Goal: Task Accomplishment & Management: Use online tool/utility

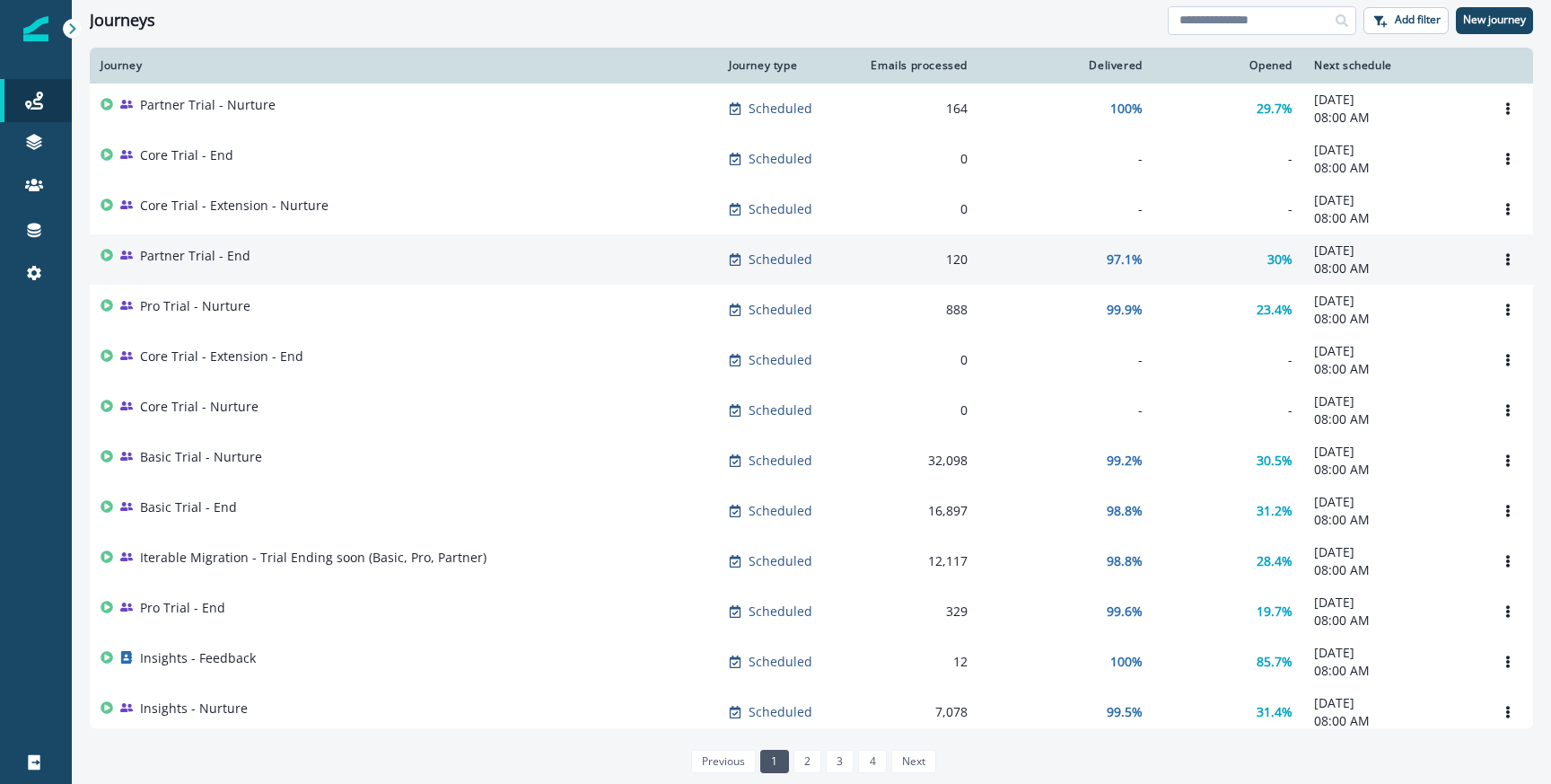
click at [1226, 16] on input at bounding box center [1263, 21] width 188 height 29
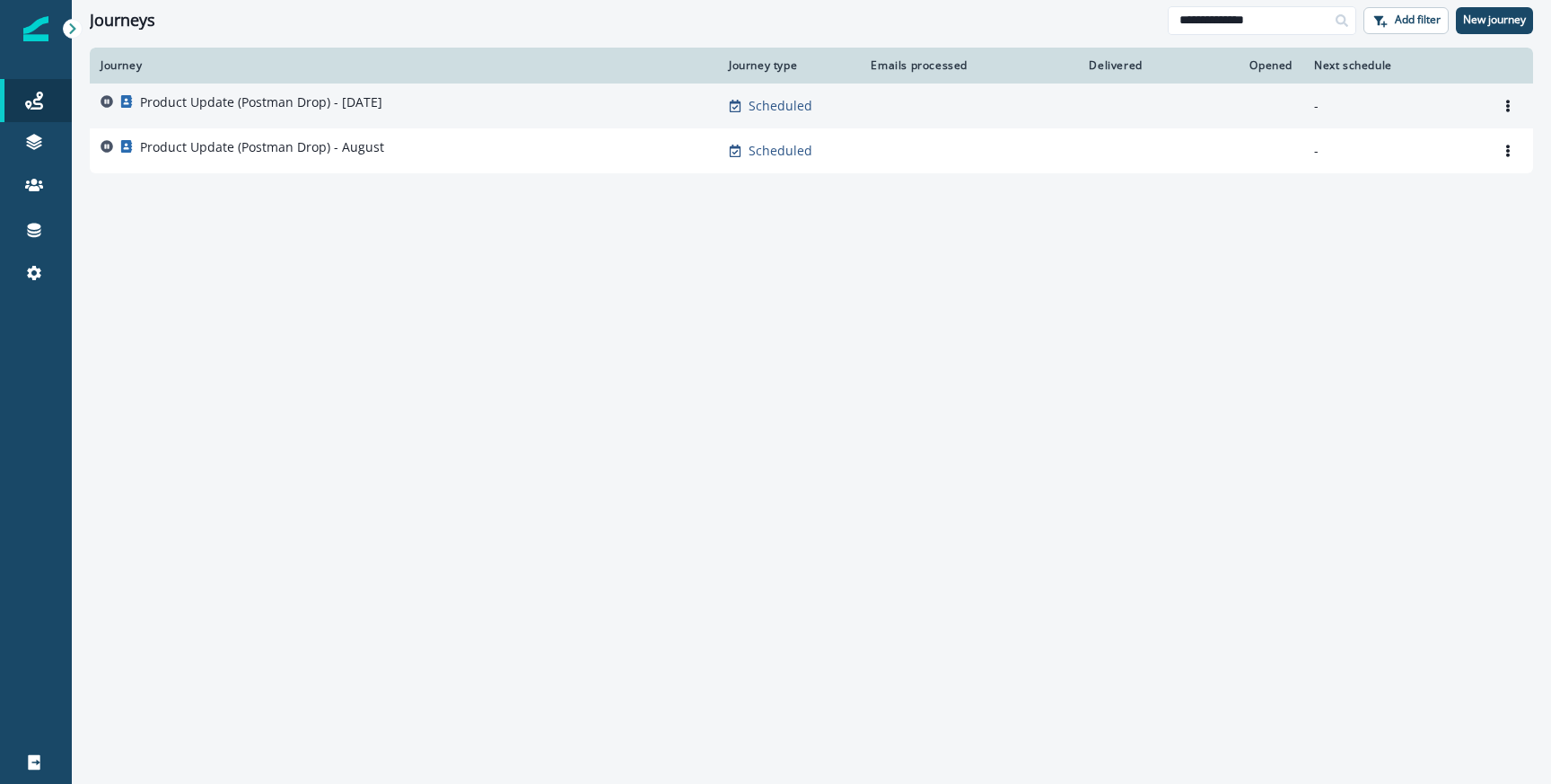
type input "**********"
click at [256, 107] on p "Product Update (Postman Drop) - [DATE]" at bounding box center [261, 102] width 243 height 18
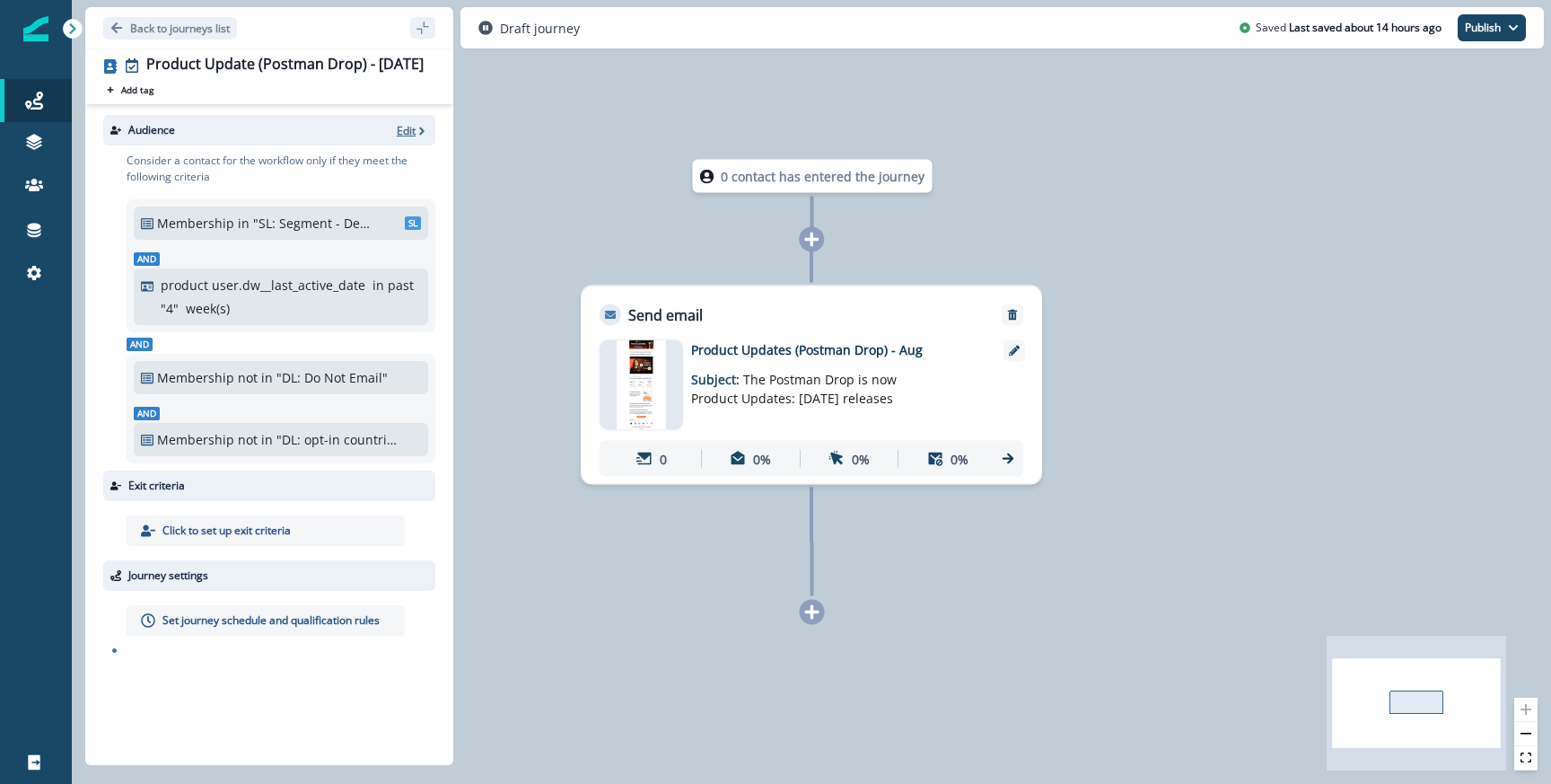
click at [412, 135] on p "Edit" at bounding box center [406, 130] width 19 height 15
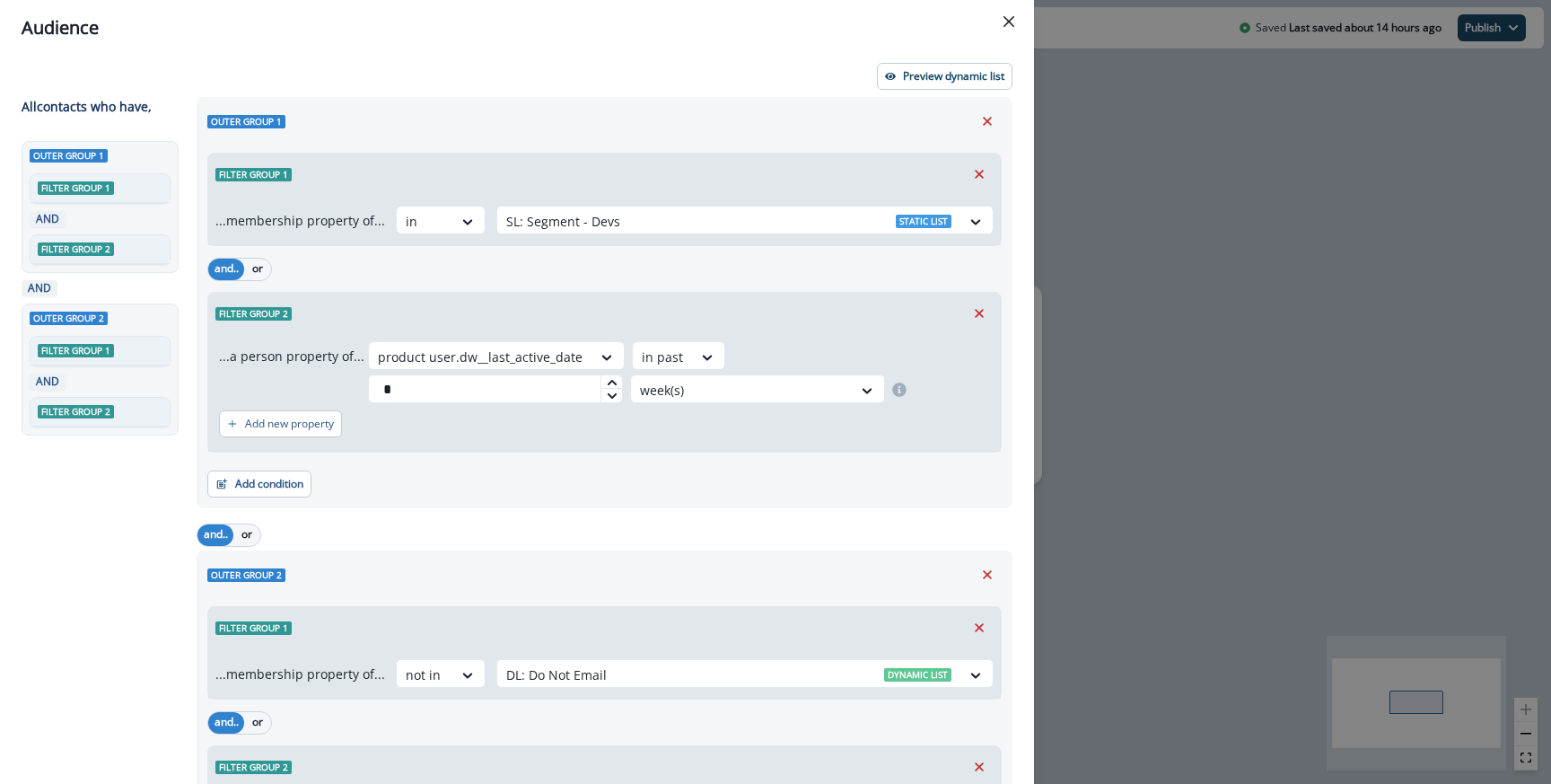
click at [901, 94] on div "Preview dynamic list All contact s who have, Outer group 1 Filter group 1 AND F…" at bounding box center [517, 420] width 1034 height 728
click at [901, 85] on button "Preview dynamic list" at bounding box center [945, 76] width 135 height 27
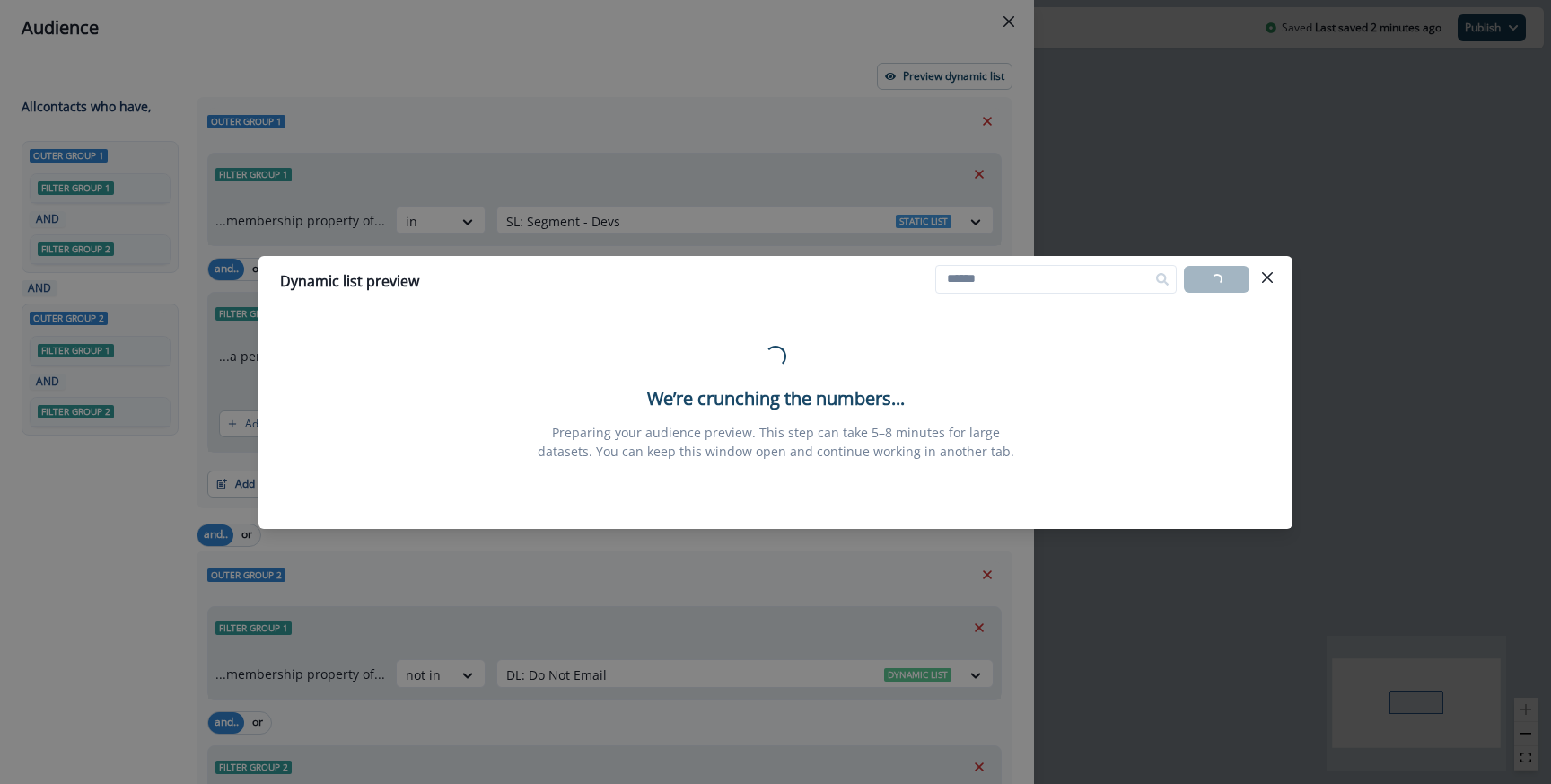
click at [801, 358] on div "Loading... We’re crunching the numbers... Preparing your audience preview. This…" at bounding box center [776, 402] width 502 height 115
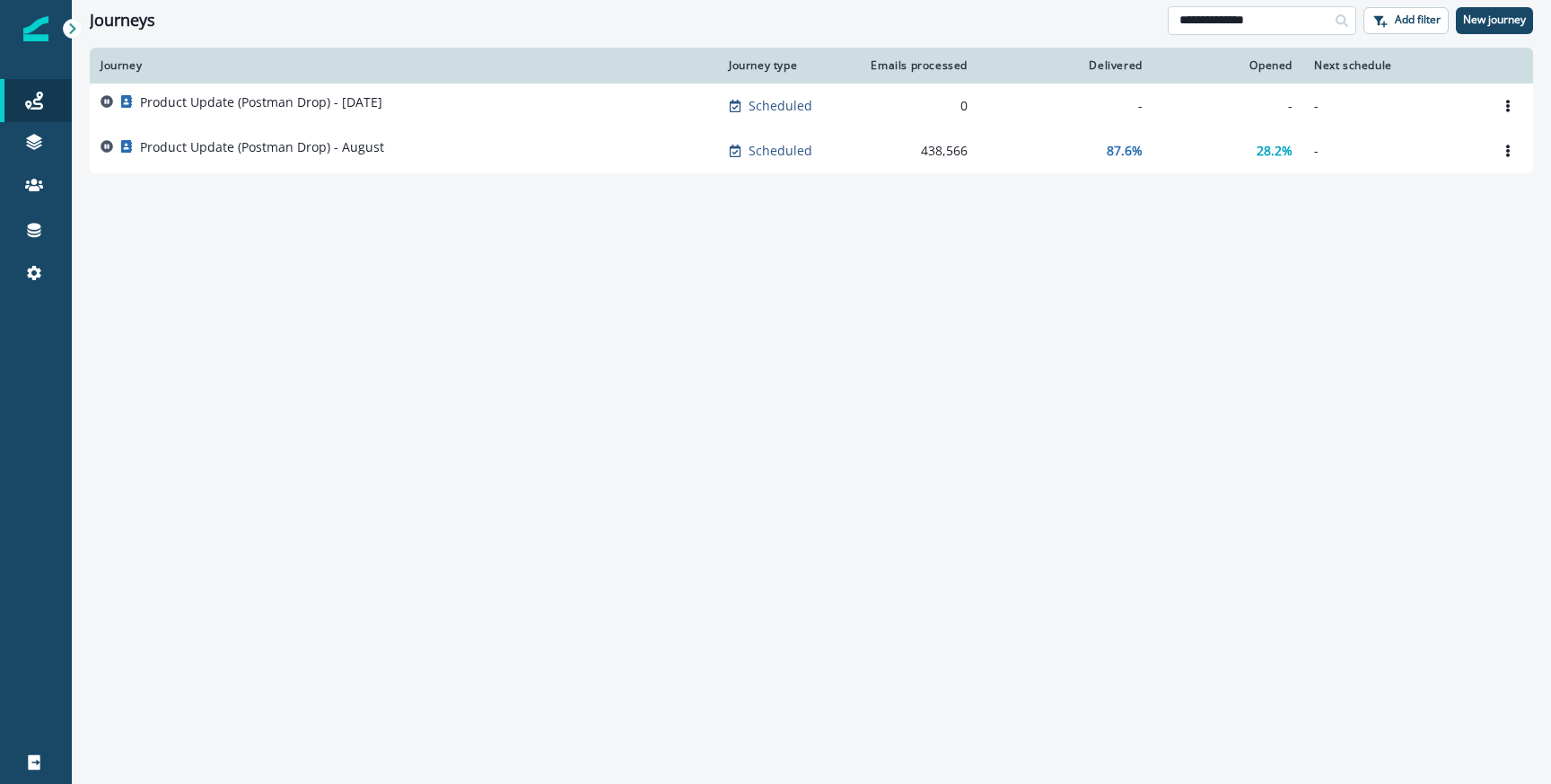
click at [1268, 20] on input "**********" at bounding box center [1263, 21] width 188 height 29
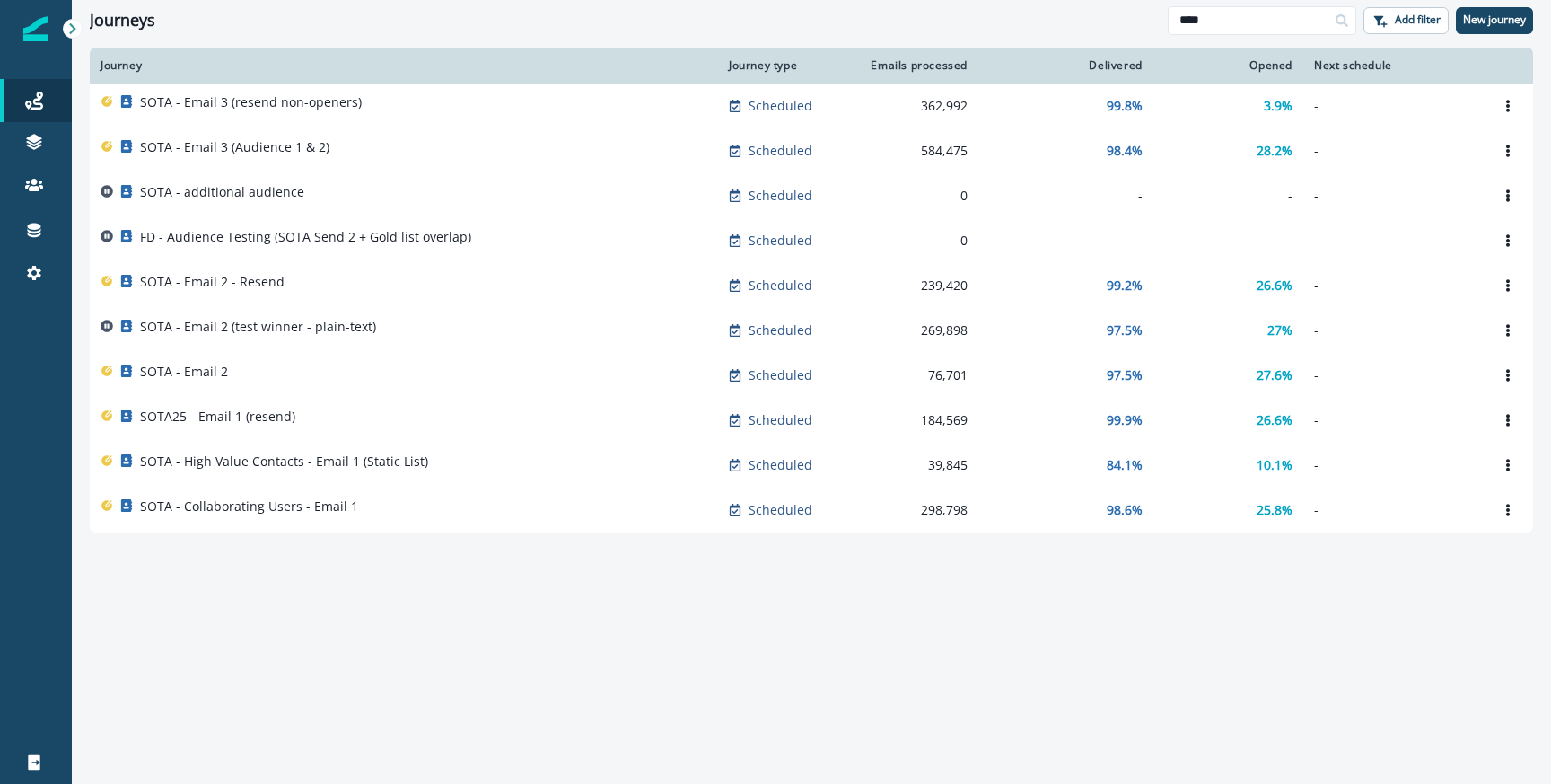
type input "****"
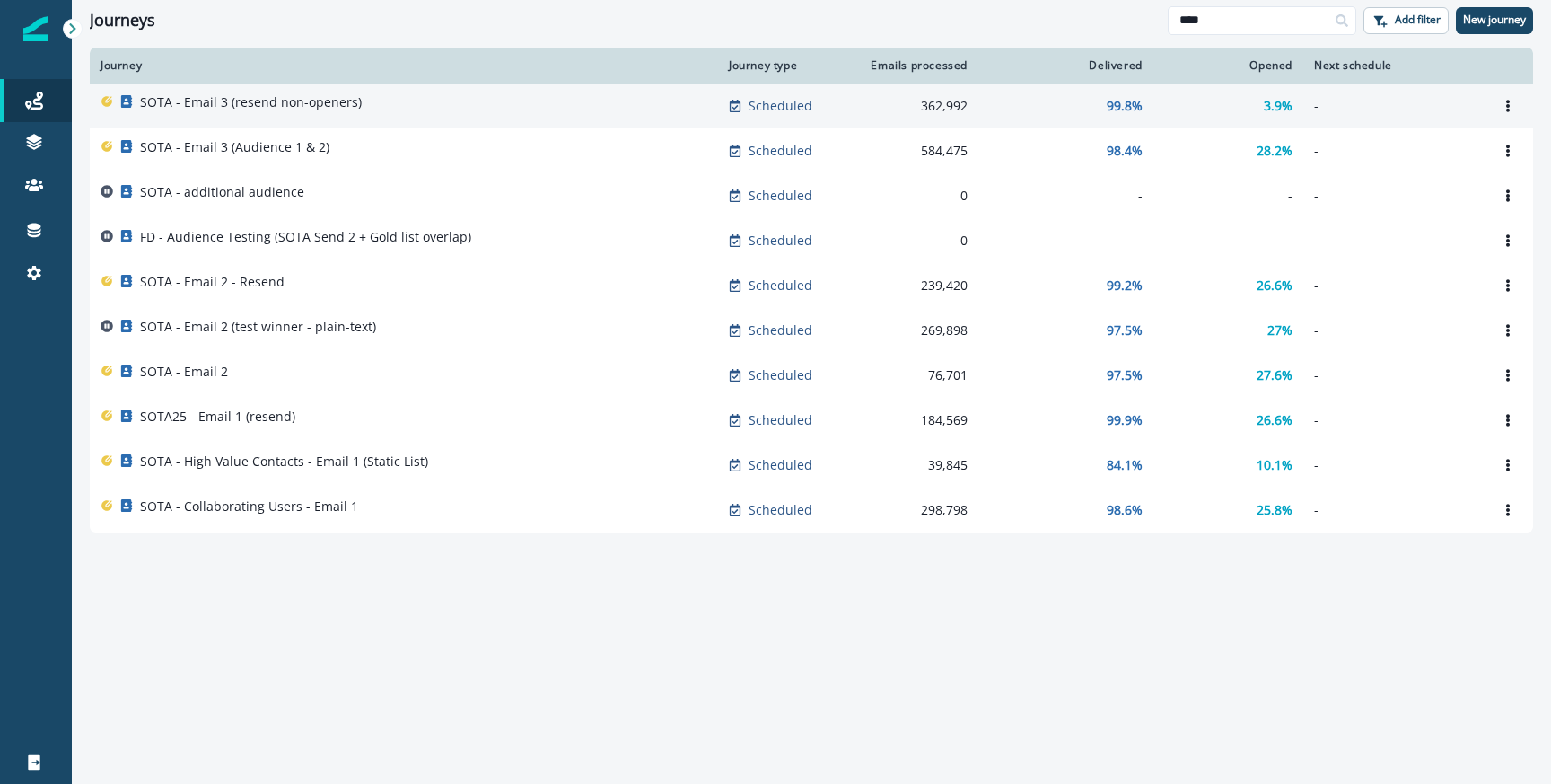
click at [458, 108] on div "SOTA - Email 3 (resend non-openers)" at bounding box center [404, 106] width 607 height 25
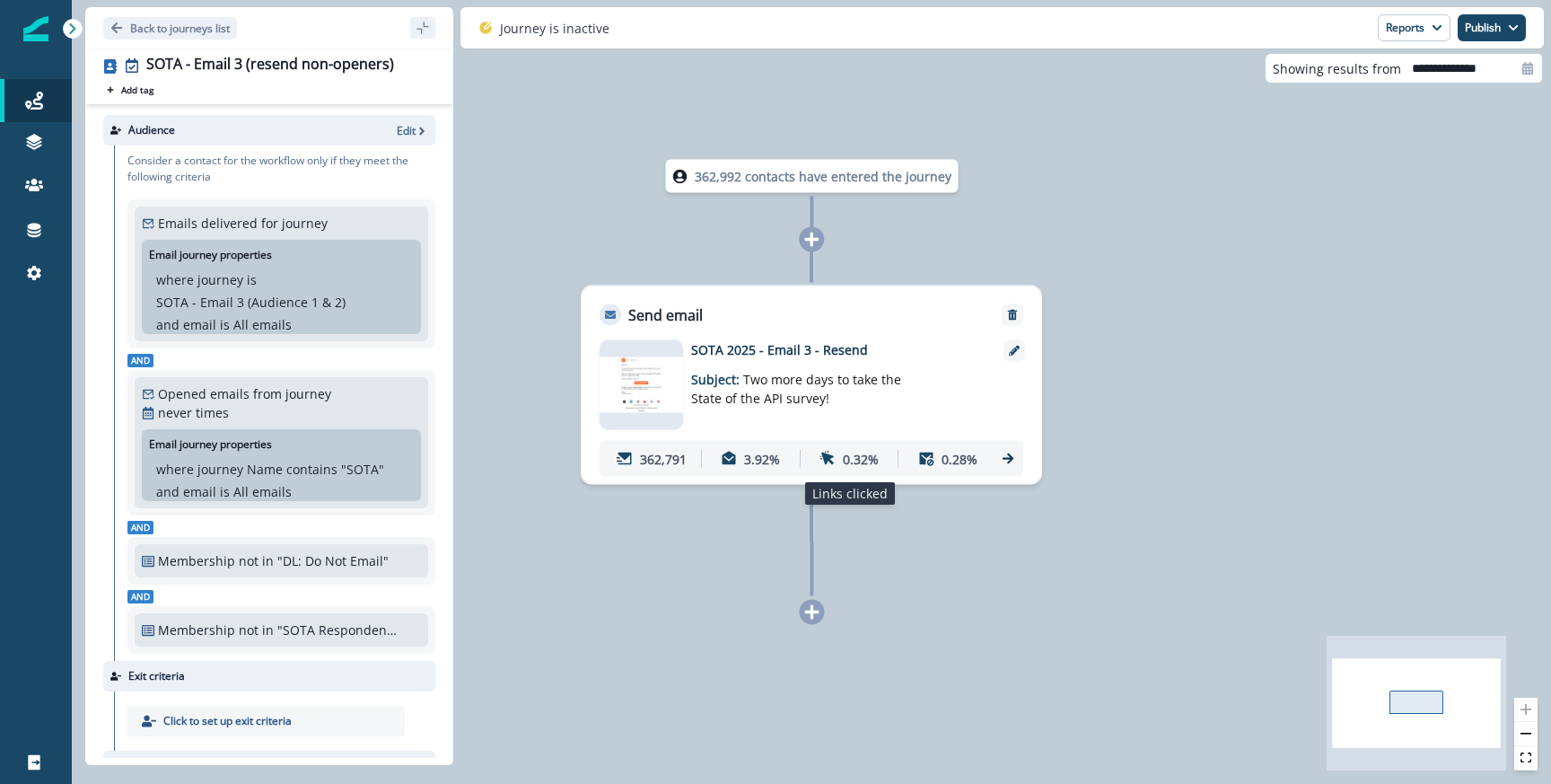
click at [849, 457] on p "0.32%" at bounding box center [861, 459] width 36 height 19
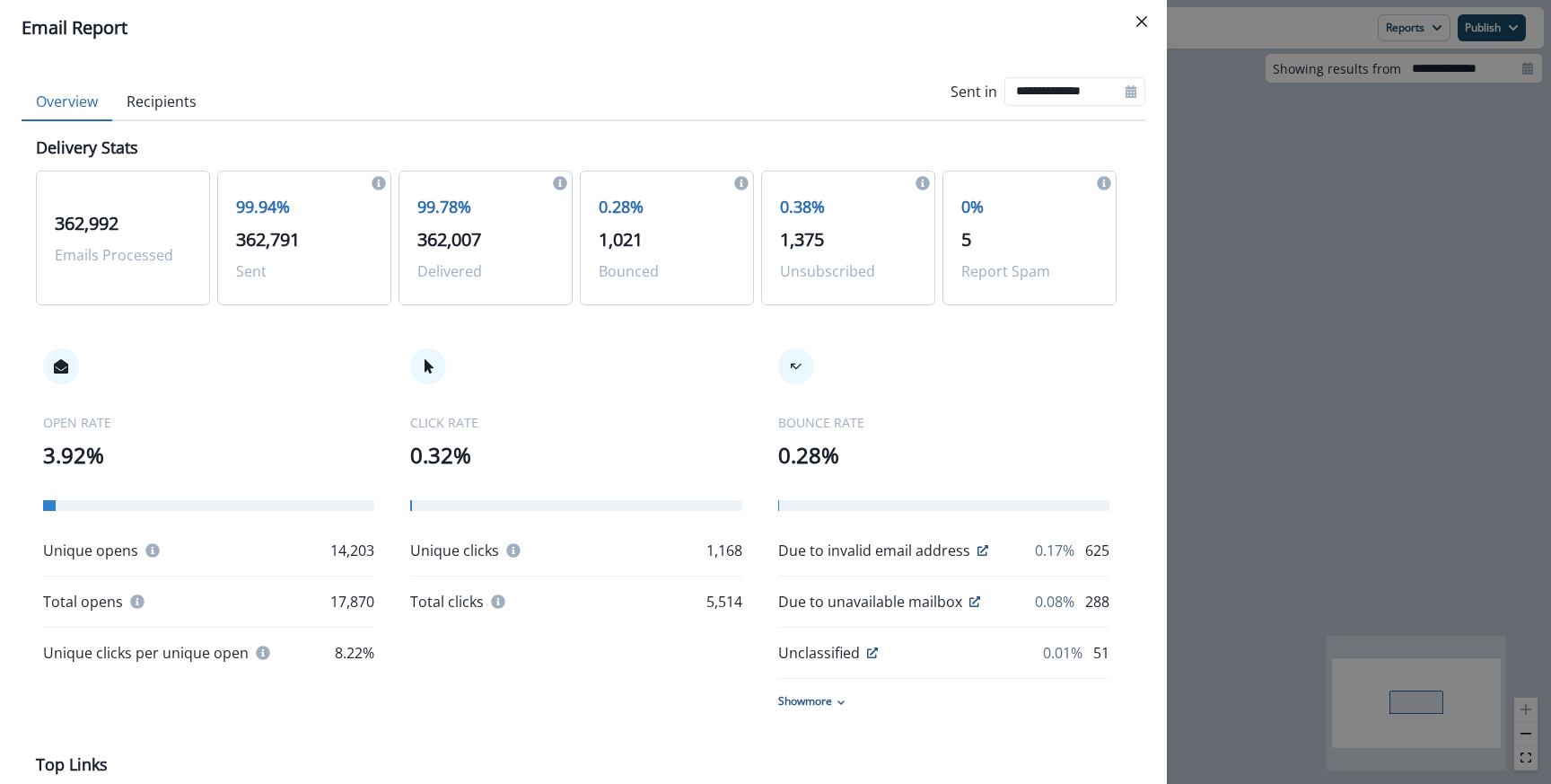
click at [1279, 311] on div "**********" at bounding box center [776, 392] width 1551 height 784
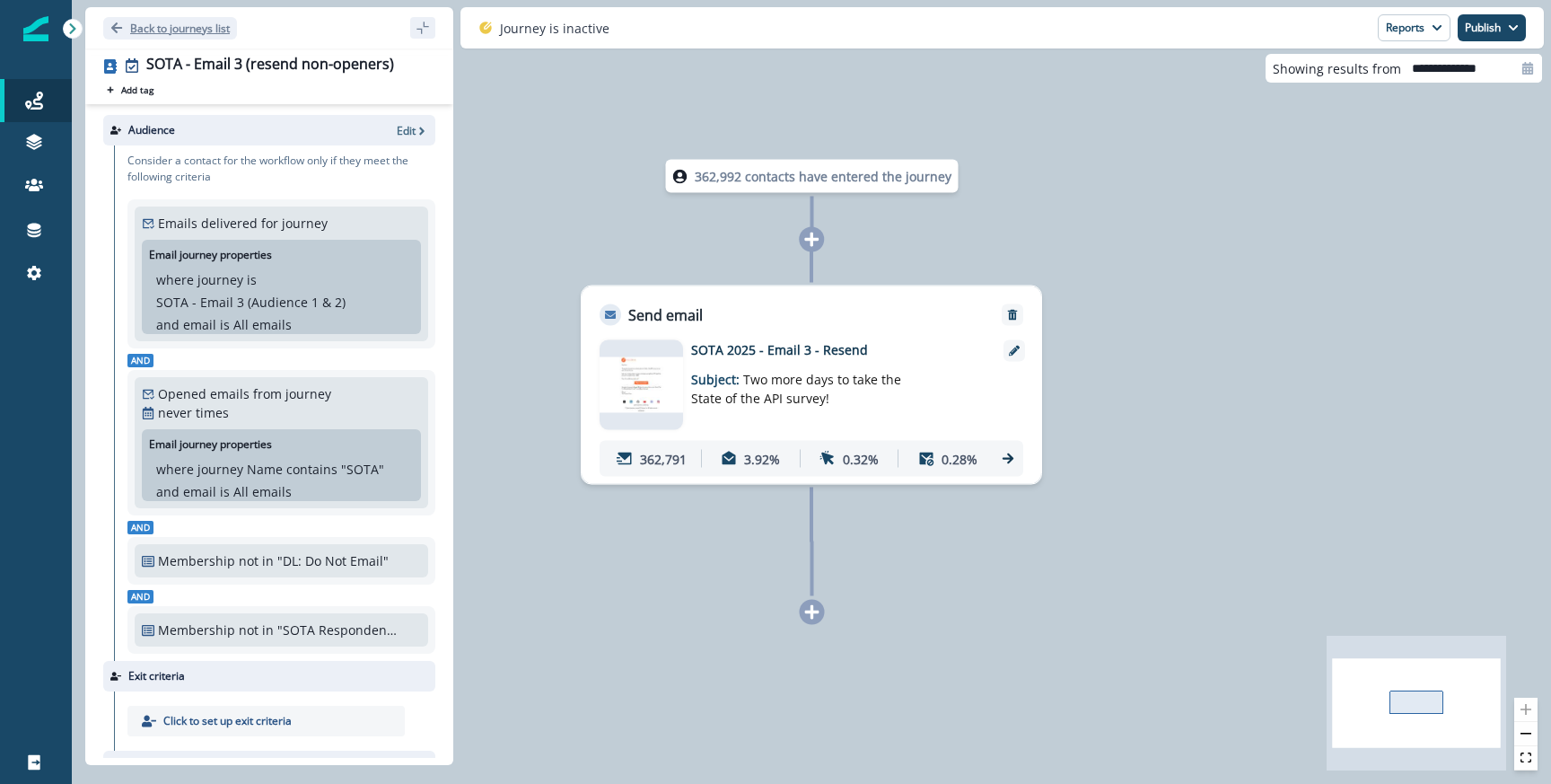
click at [170, 34] on p "Back to journeys list" at bounding box center [180, 29] width 100 height 15
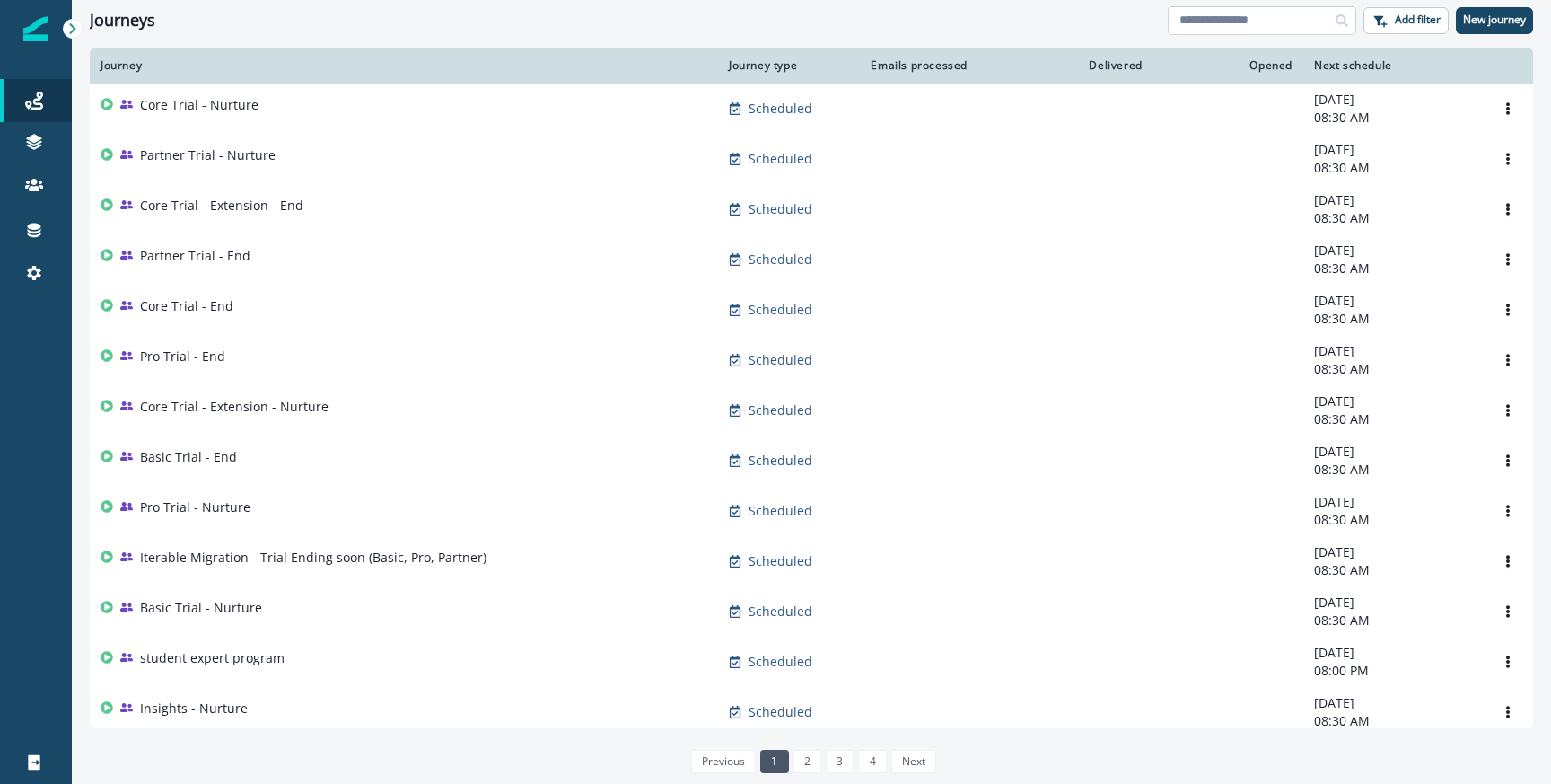
click at [1239, 30] on input at bounding box center [1263, 21] width 188 height 29
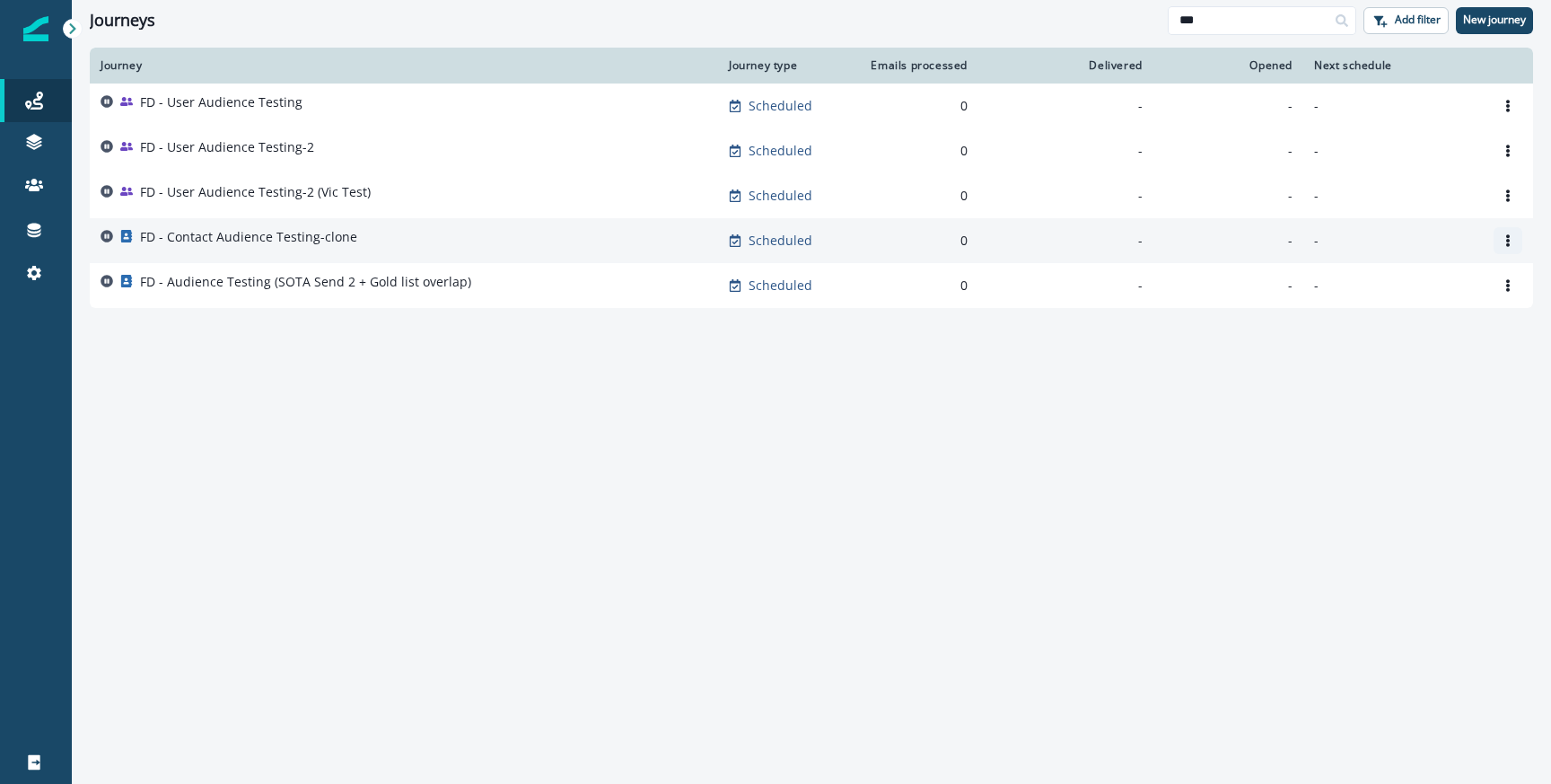
type input "**"
click at [1509, 246] on button "Options" at bounding box center [1508, 241] width 29 height 27
click at [1386, 287] on button "Clone" at bounding box center [1422, 284] width 199 height 29
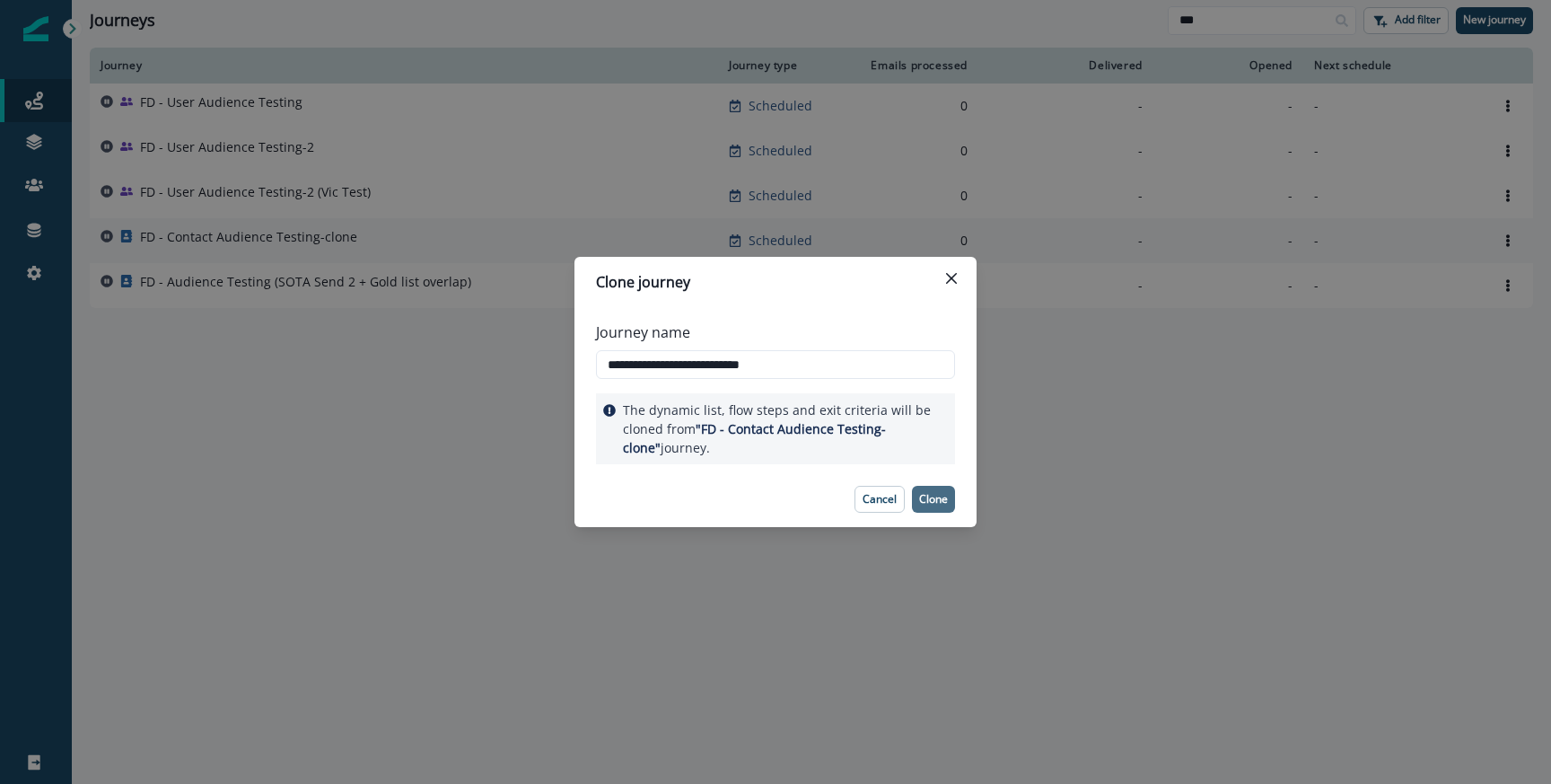
type input "**********"
click at [922, 495] on p "Clone" at bounding box center [933, 499] width 29 height 12
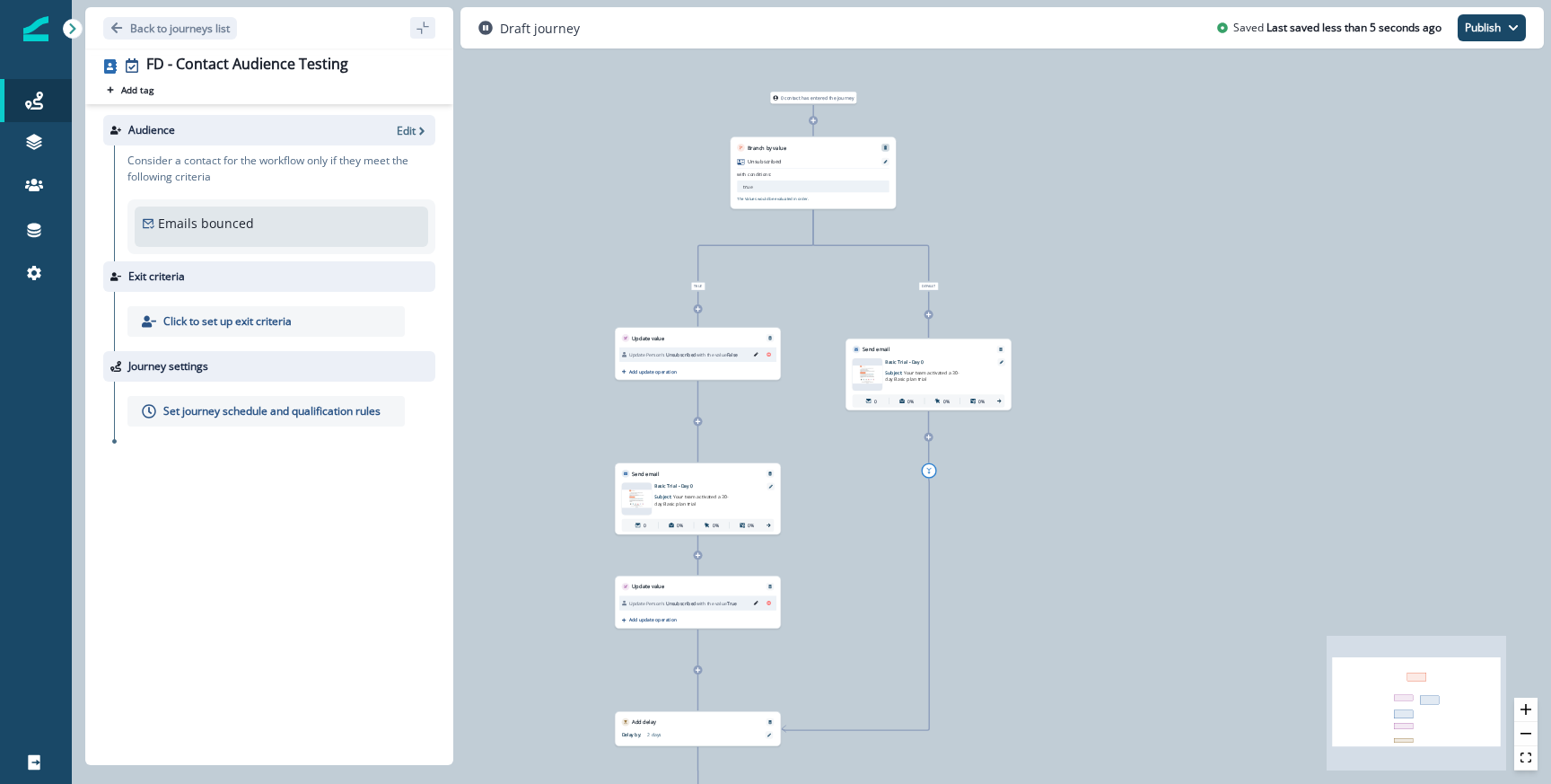
click at [889, 146] on button "Remove" at bounding box center [886, 147] width 10 height 5
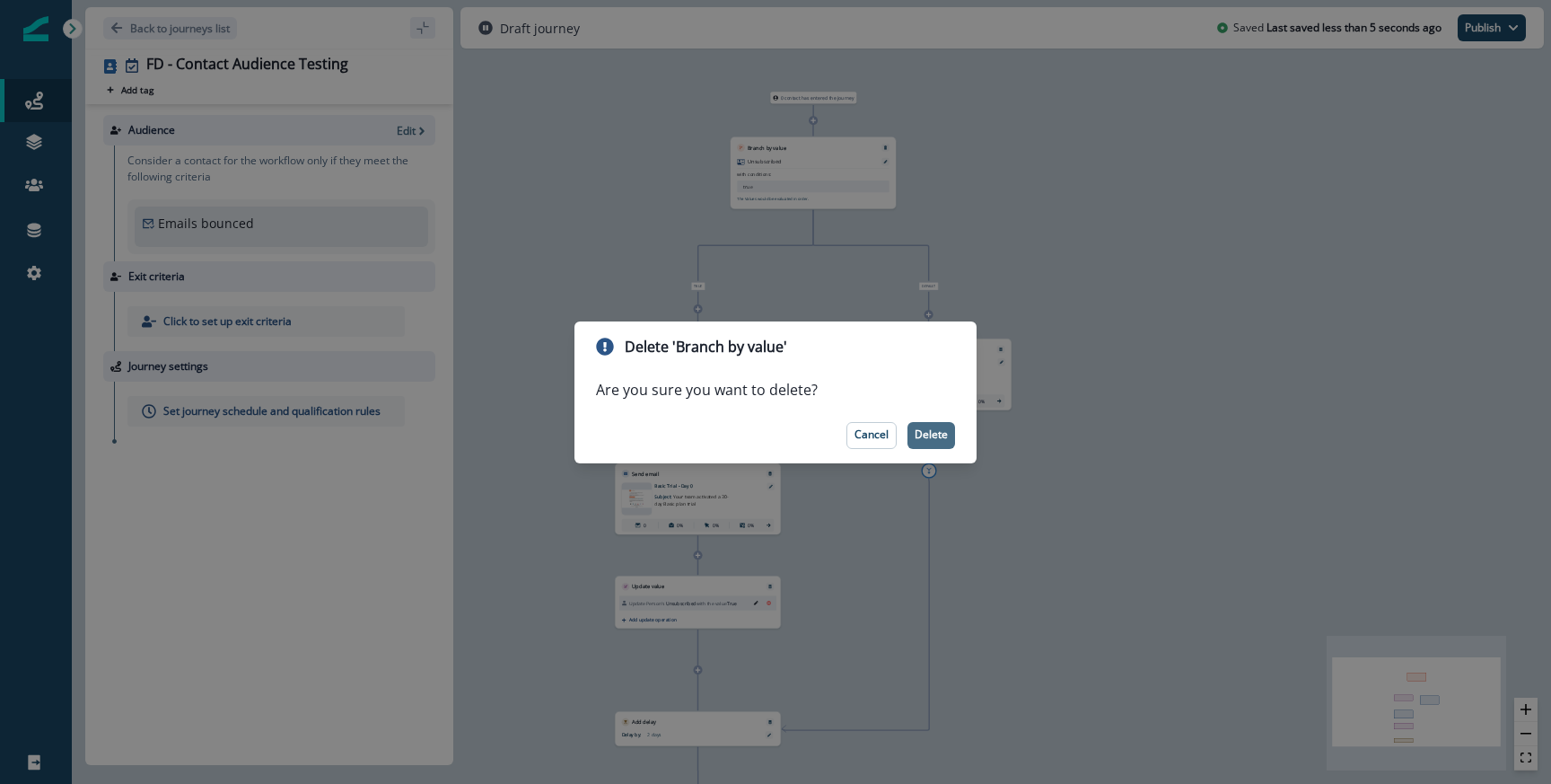
click at [922, 436] on p "Delete" at bounding box center [932, 434] width 33 height 12
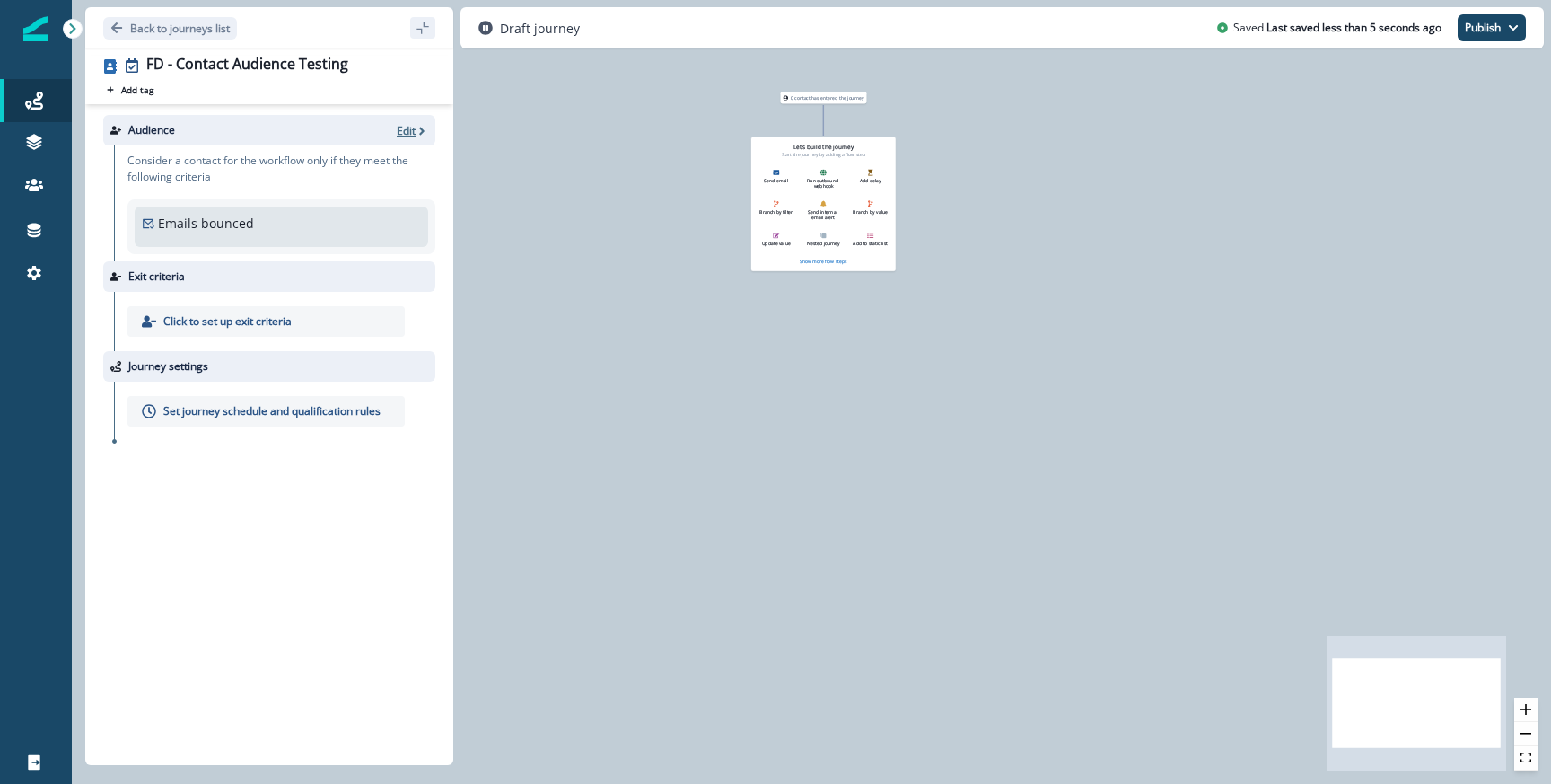
click at [407, 131] on p "Edit" at bounding box center [406, 130] width 19 height 15
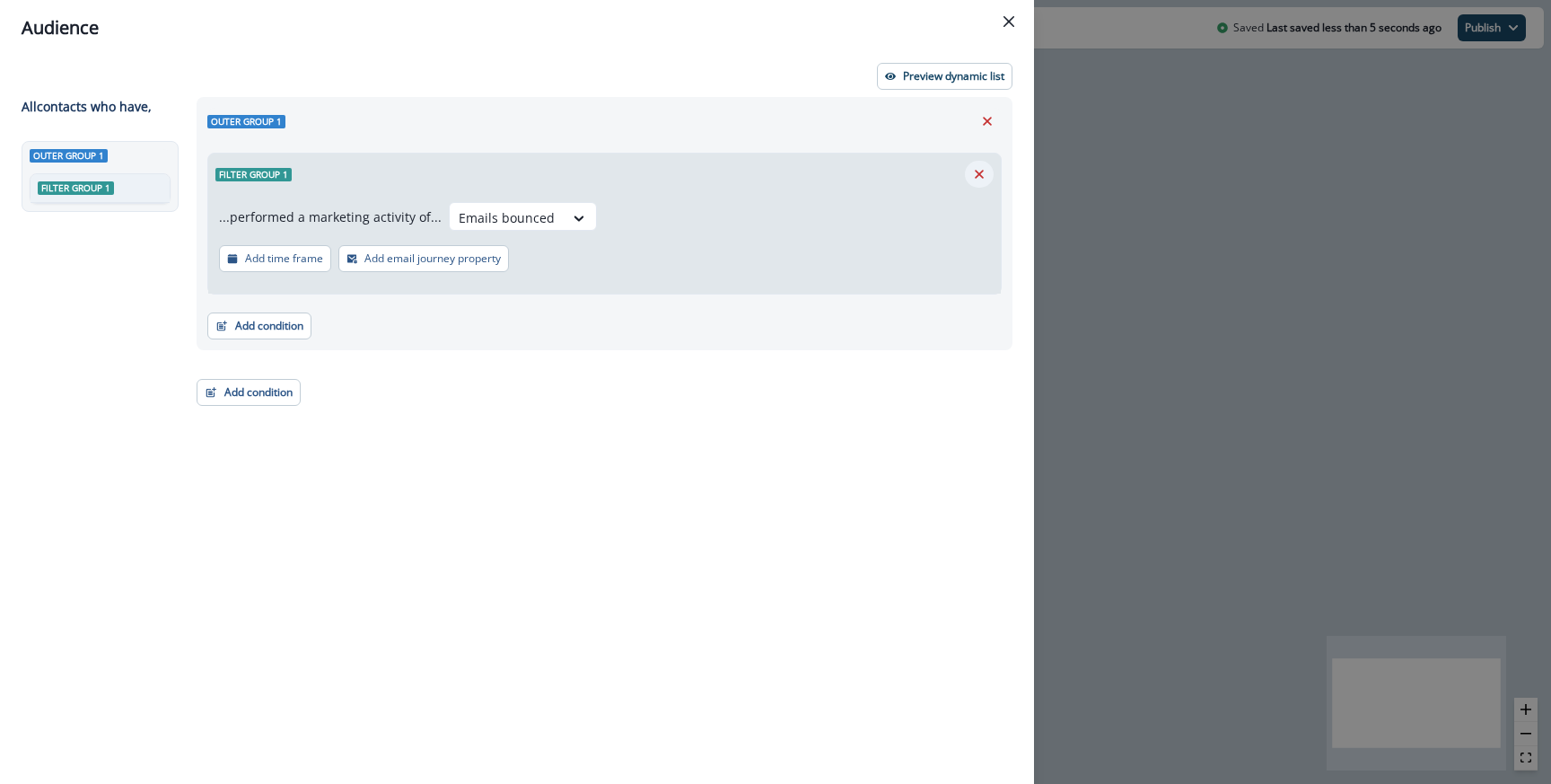
click at [982, 170] on icon "Remove" at bounding box center [979, 173] width 9 height 9
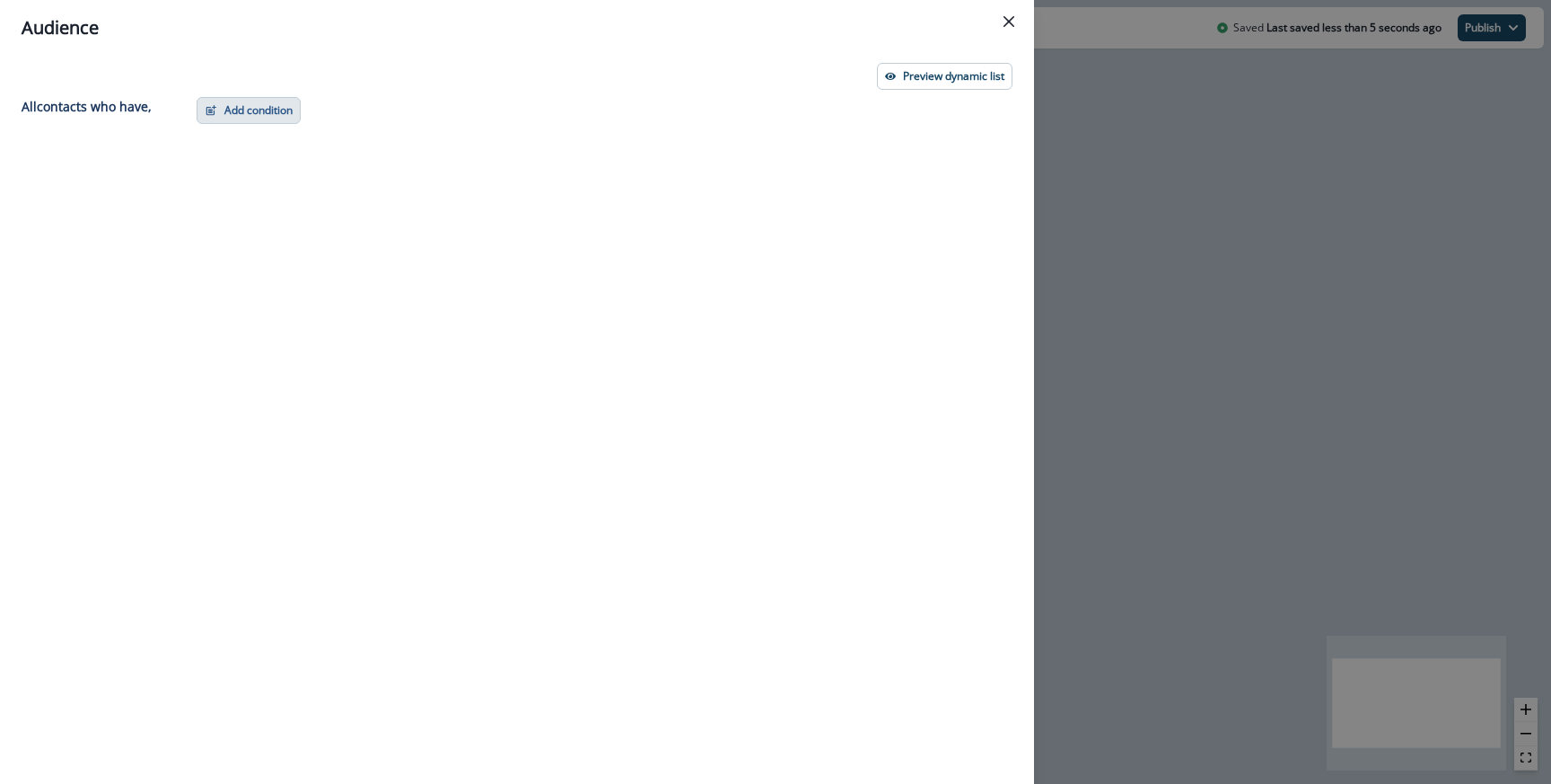
click at [219, 106] on button "Add condition" at bounding box center [248, 110] width 104 height 27
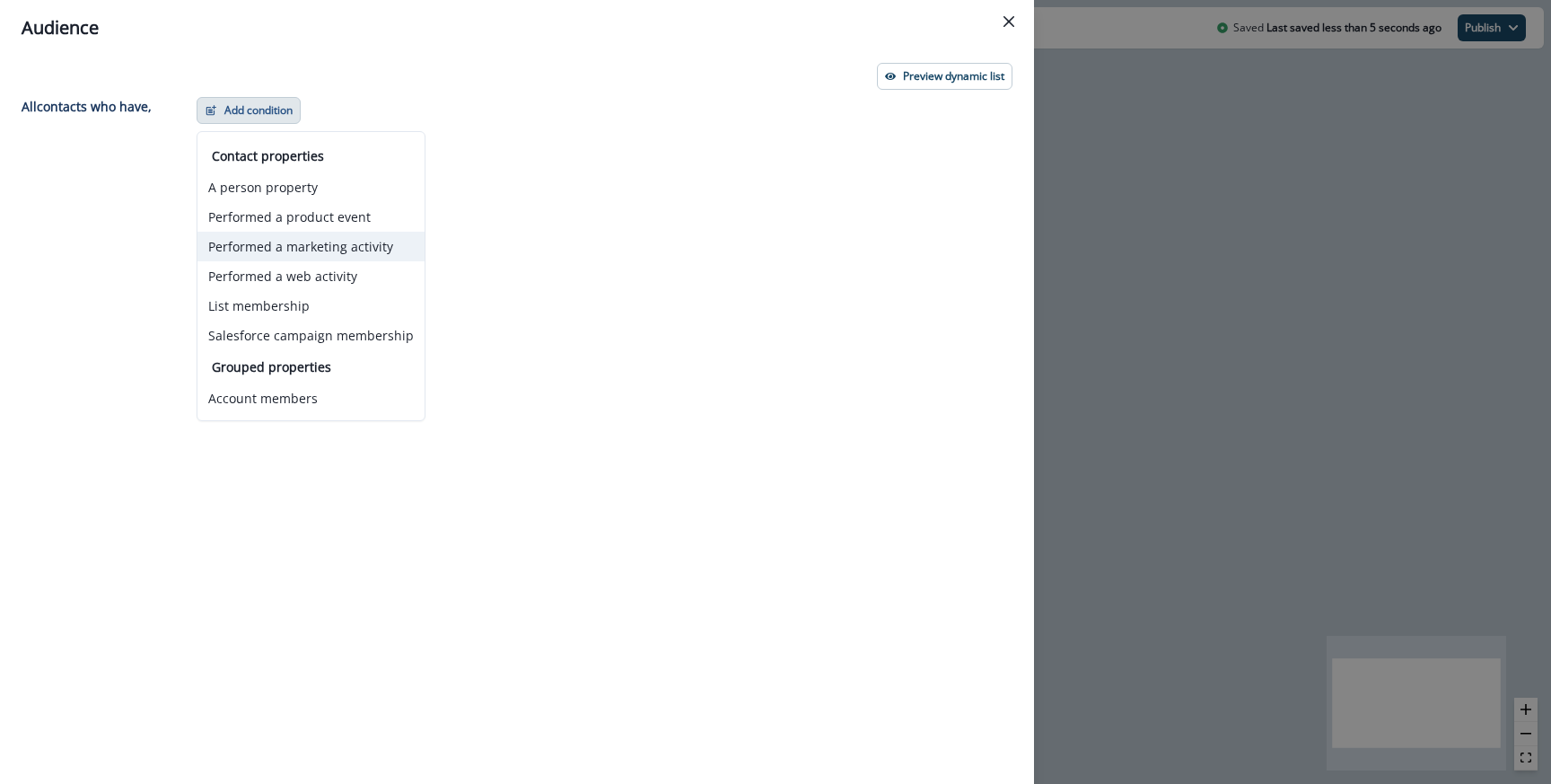
click at [262, 245] on button "Performed a marketing activity" at bounding box center [311, 245] width 227 height 29
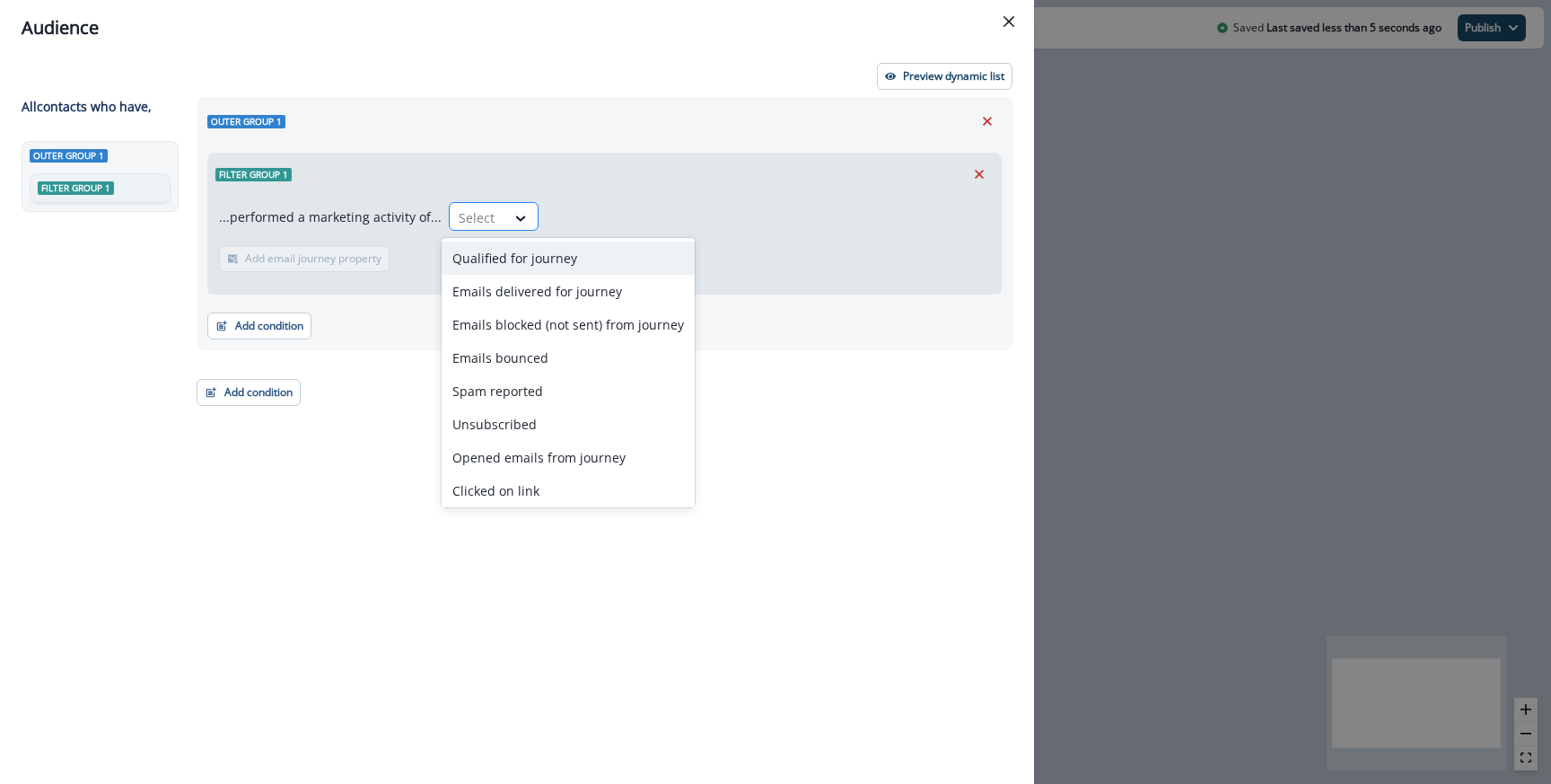
click at [459, 221] on div at bounding box center [478, 218] width 38 height 23
click at [501, 303] on div "Emails delivered for journey" at bounding box center [568, 291] width 253 height 33
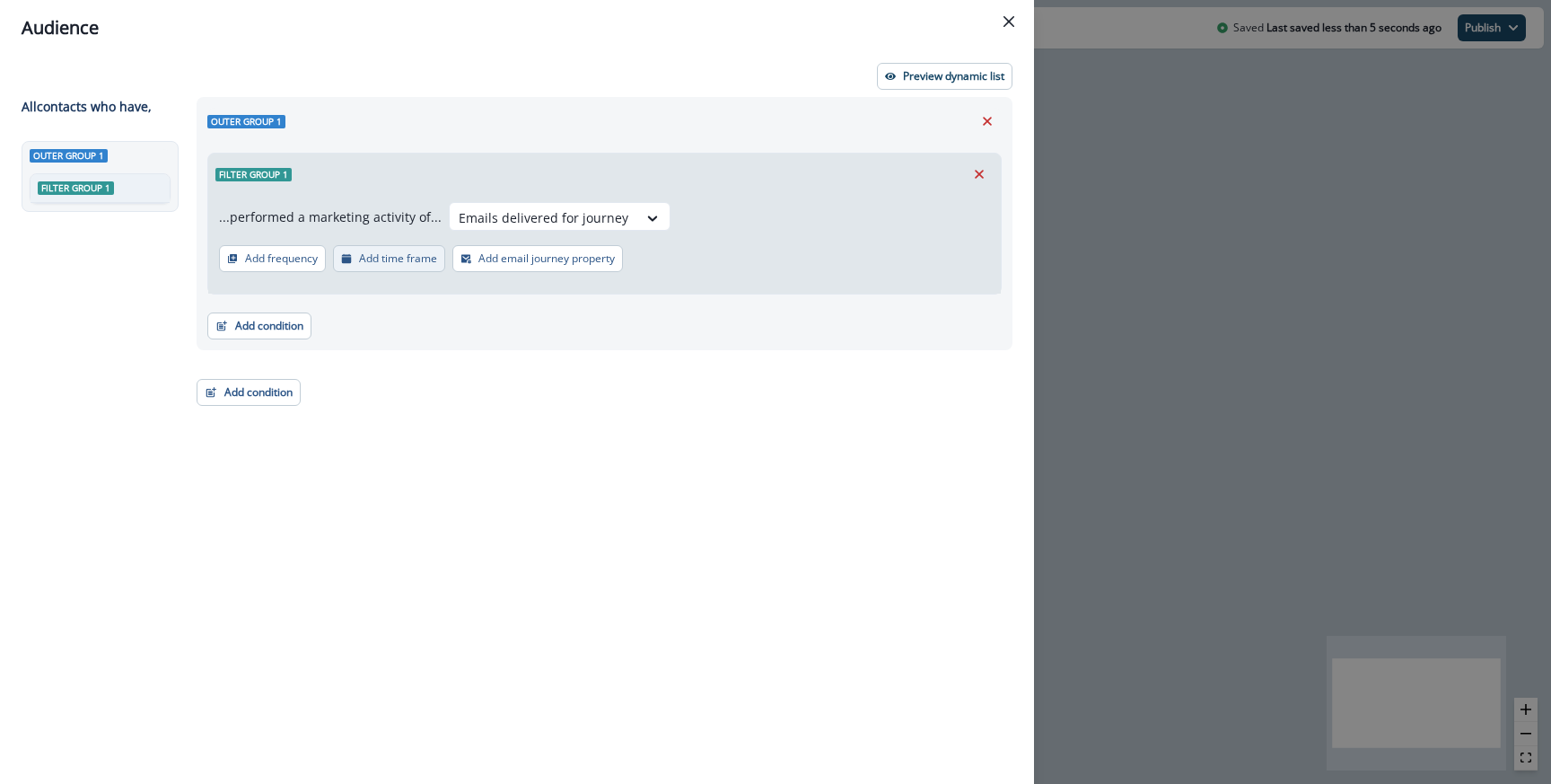
click at [422, 266] on button "Add time frame" at bounding box center [389, 259] width 112 height 27
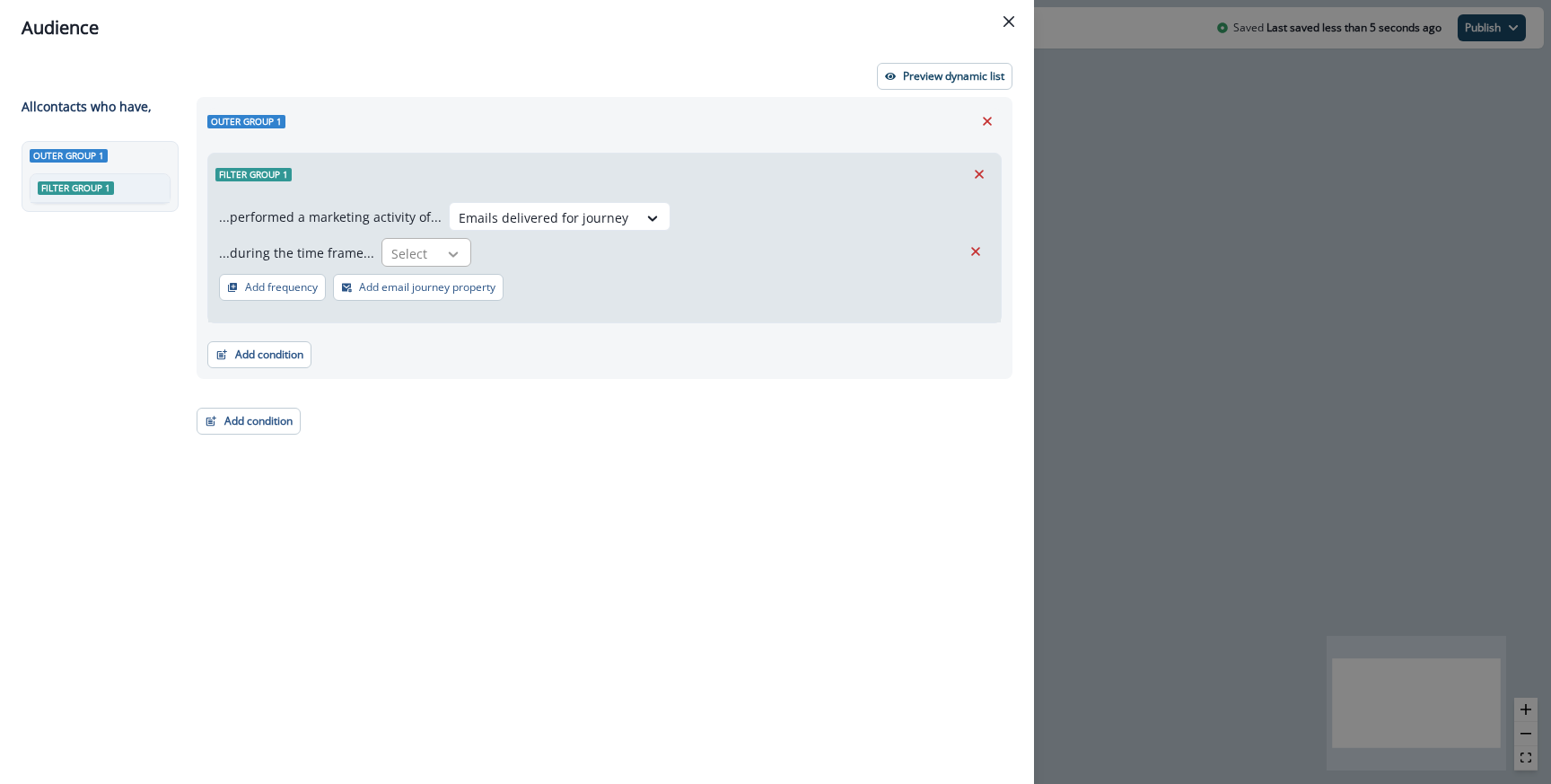
click at [438, 252] on div at bounding box center [453, 254] width 30 height 18
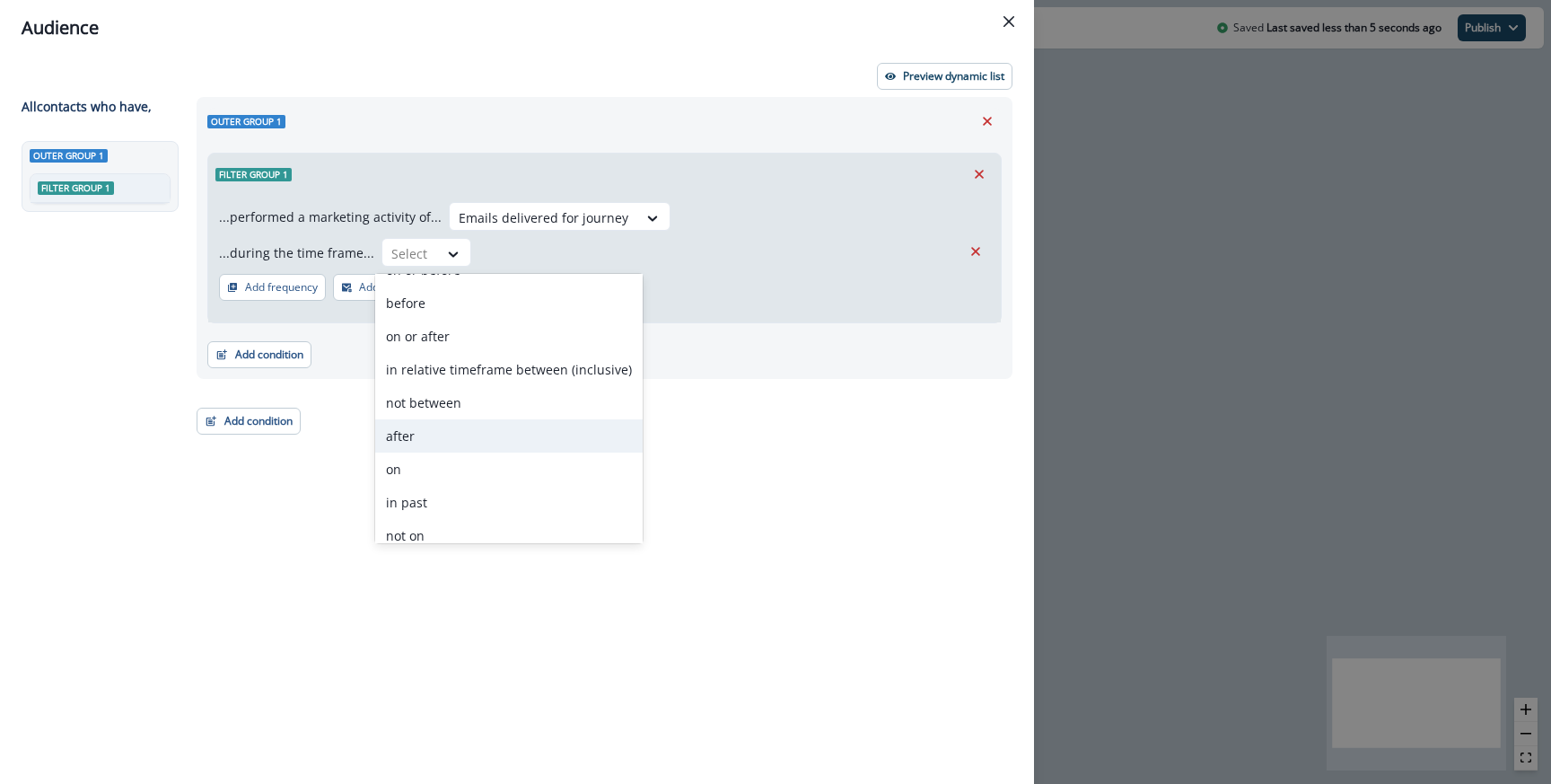
scroll to position [70, 0]
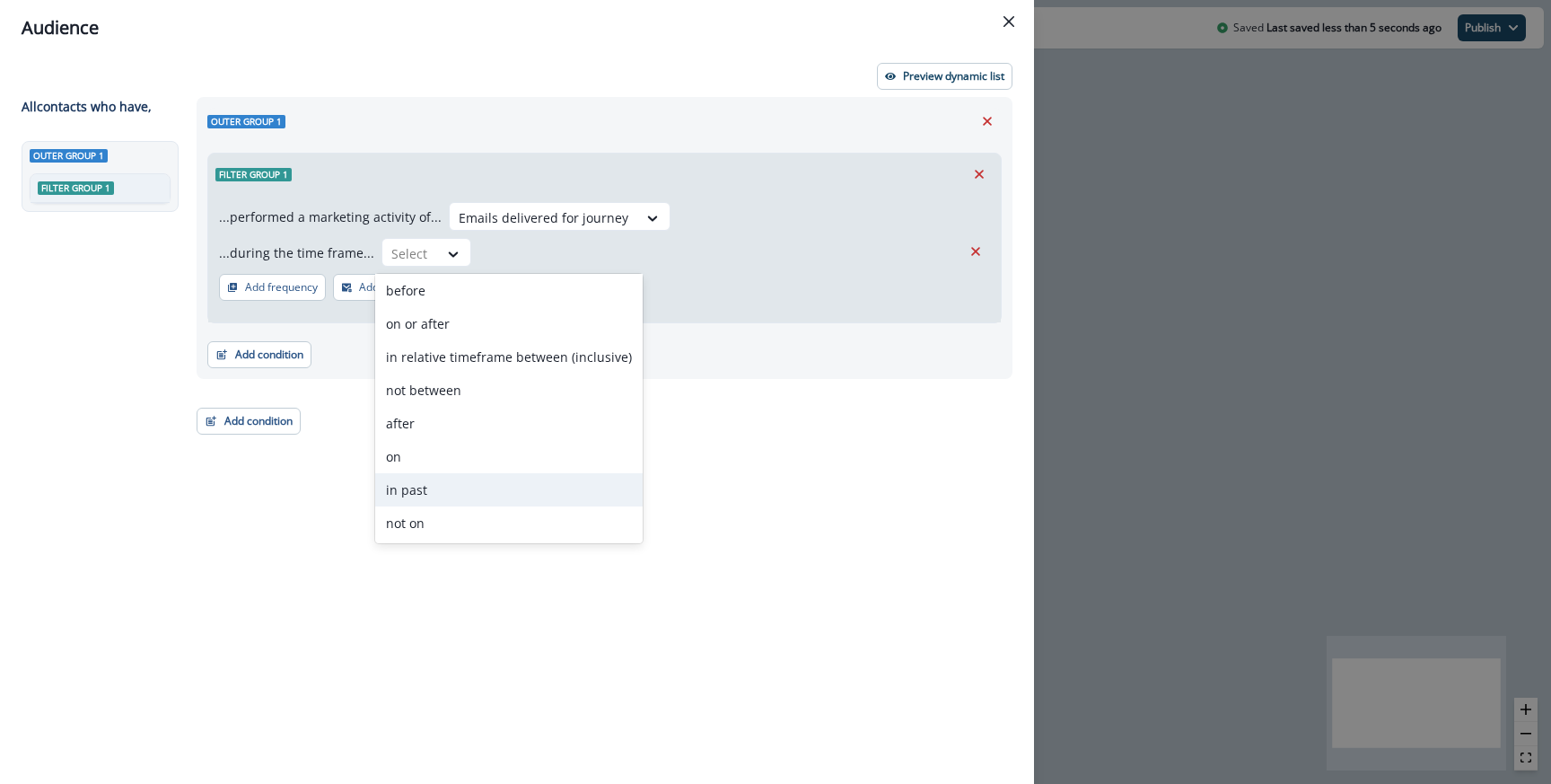
click at [423, 505] on div "in past" at bounding box center [508, 489] width 267 height 33
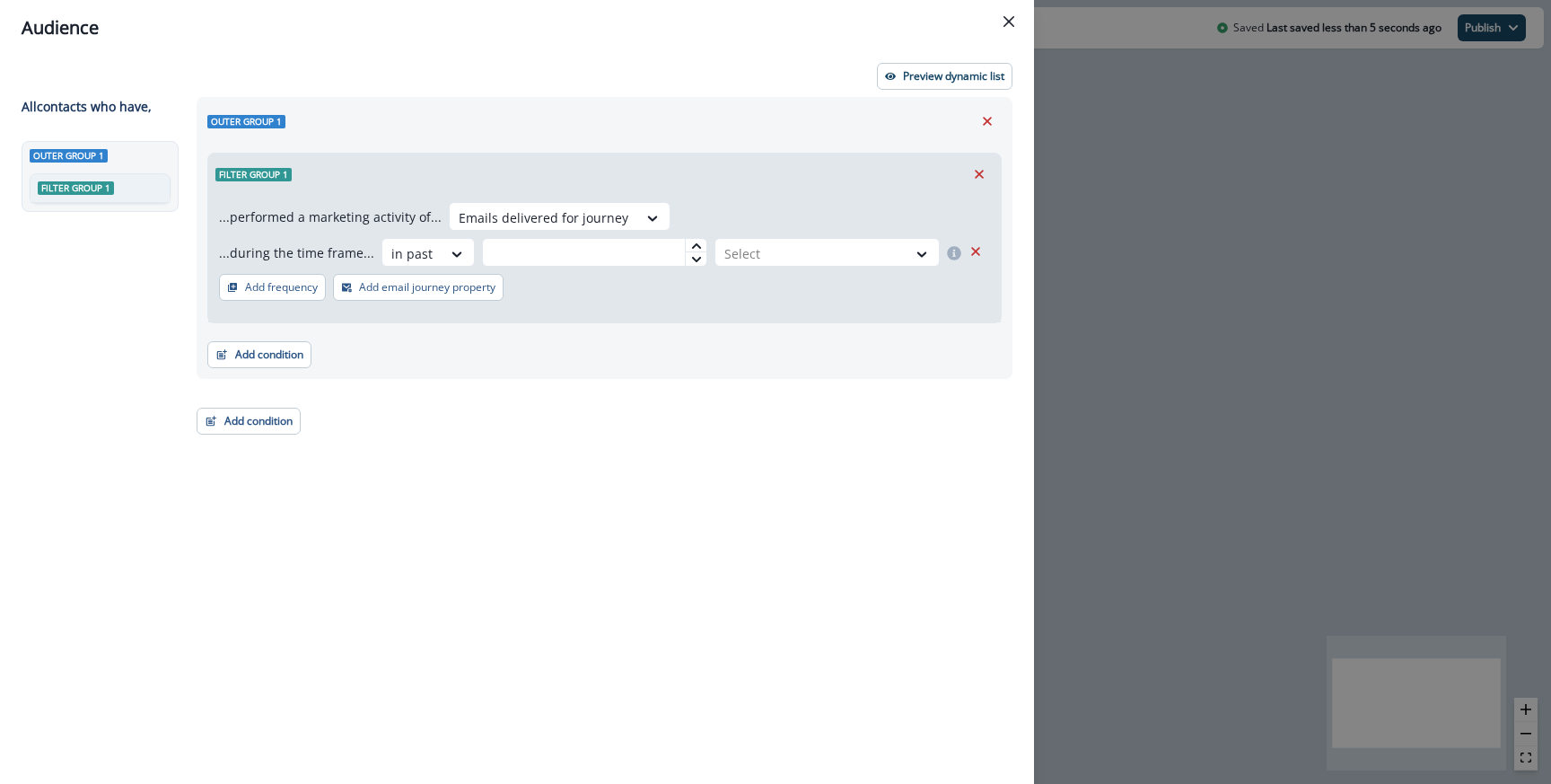
click at [580, 266] on div "...during the time frame... option in past, selected. in past Select" at bounding box center [604, 256] width 772 height 36
click at [587, 249] on input "text" at bounding box center [595, 252] width 226 height 29
type input "*"
click at [787, 246] on div at bounding box center [811, 254] width 173 height 23
click at [751, 358] on div "month(s)" at bounding box center [825, 360] width 230 height 33
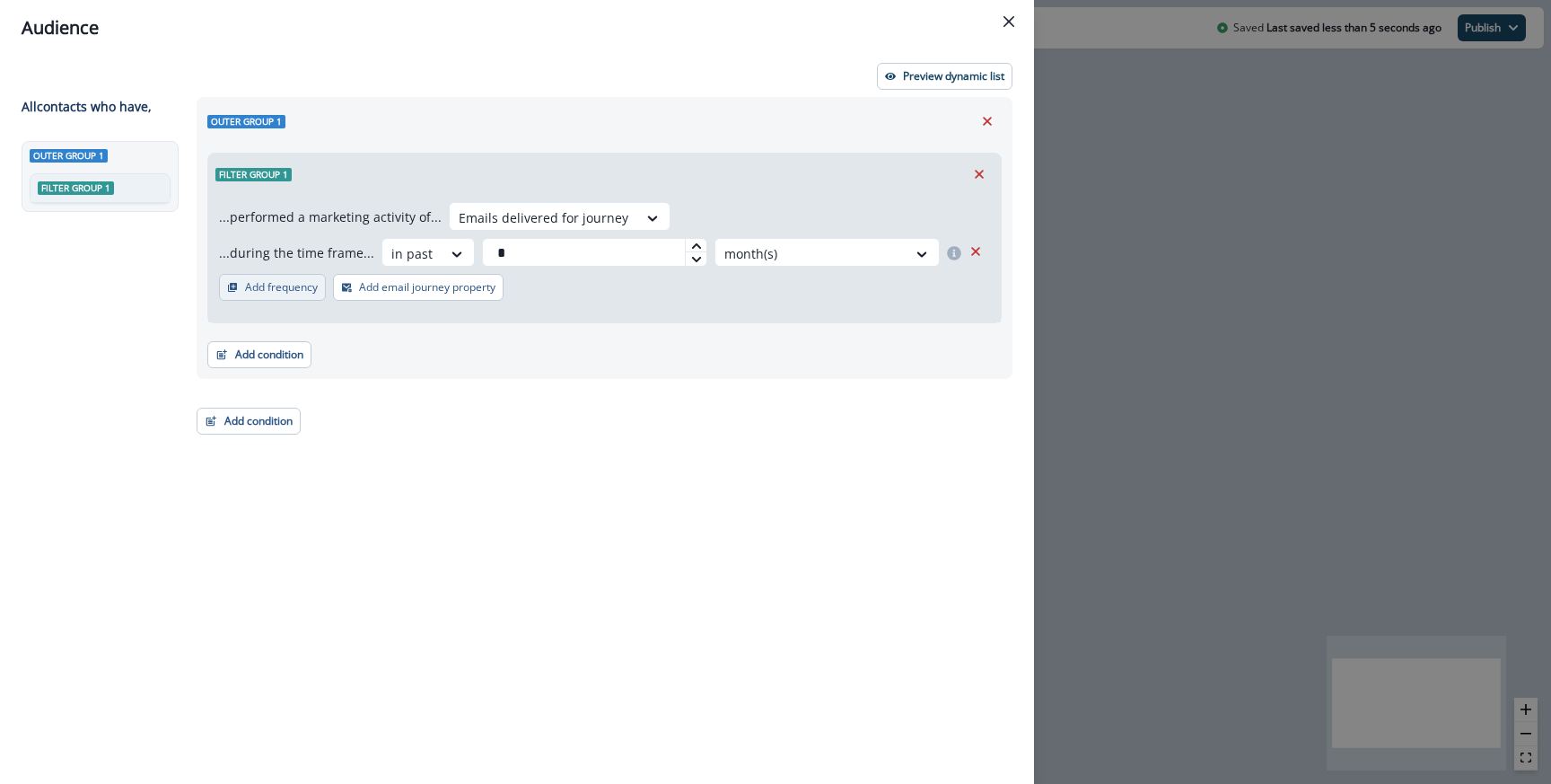
click at [286, 288] on p "Add frequency" at bounding box center [282, 286] width 72 height 12
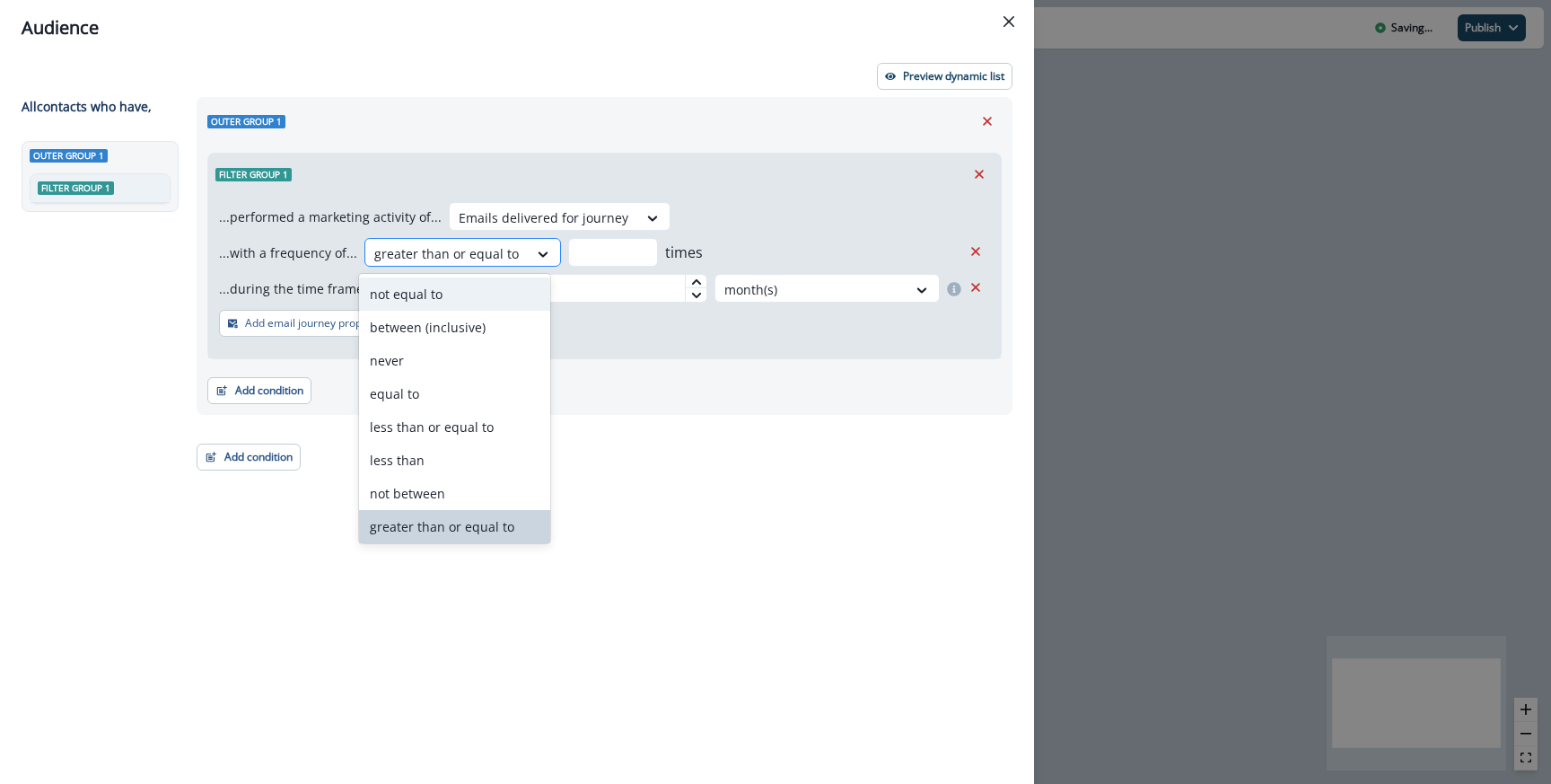
click at [475, 263] on div at bounding box center [446, 254] width 145 height 23
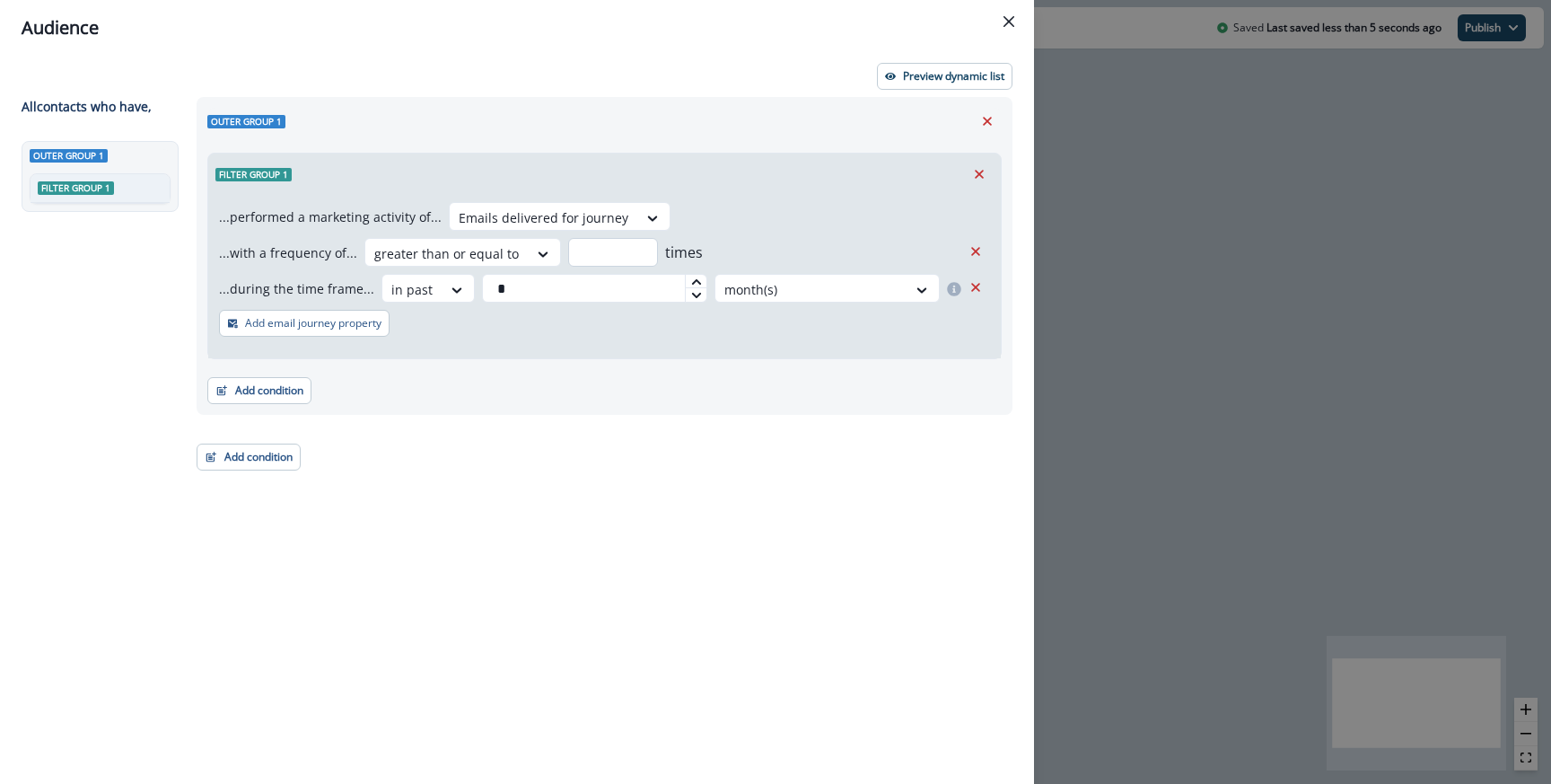
click at [587, 261] on input "number" at bounding box center [613, 252] width 89 height 29
type input "*"
click at [730, 217] on div "...performed a marketing activity of... Emails delivered for journey ...with a …" at bounding box center [604, 277] width 793 height 164
click at [268, 461] on button "Add condition" at bounding box center [248, 457] width 104 height 27
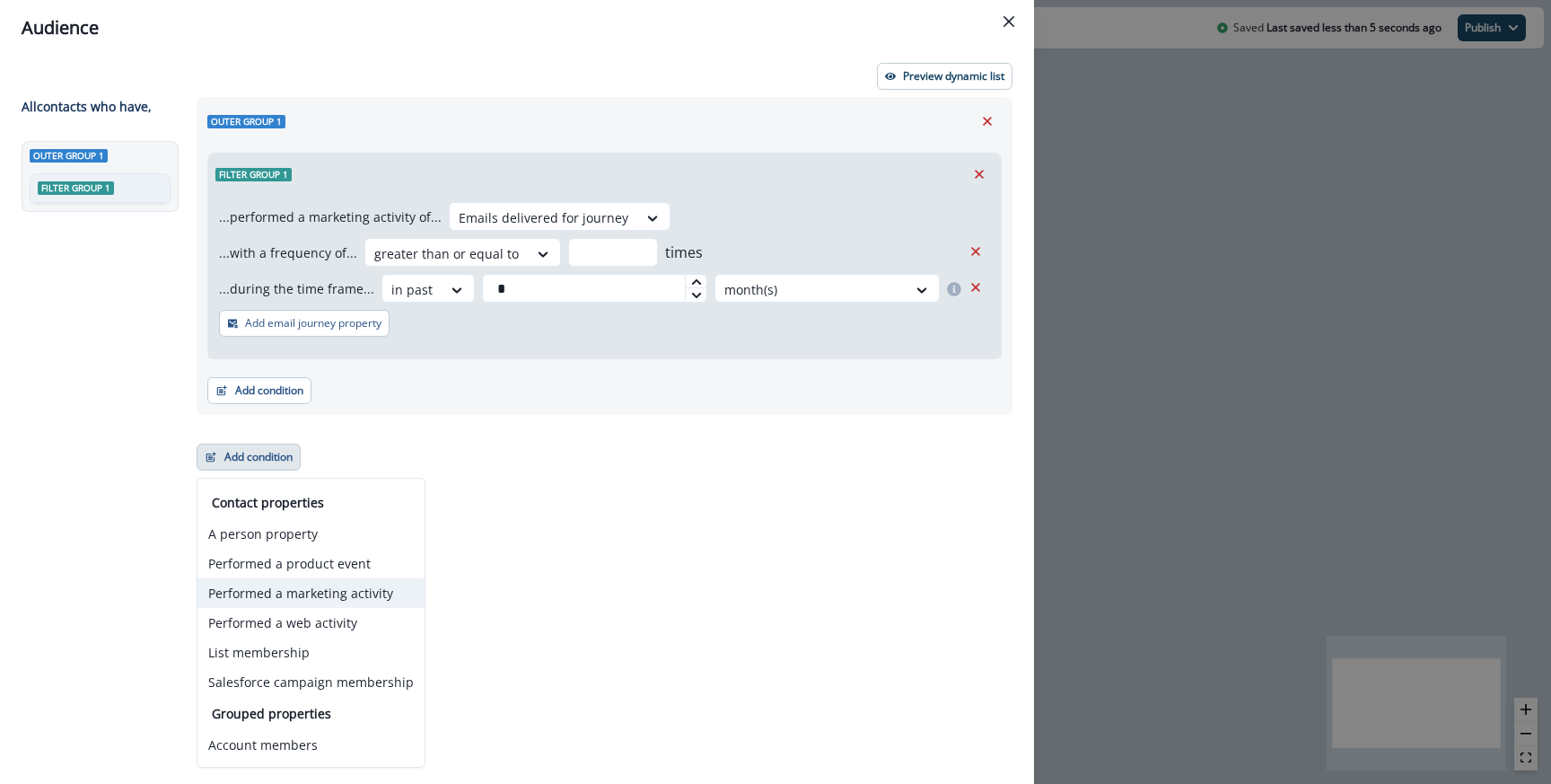
click at [326, 596] on button "Performed a marketing activity" at bounding box center [311, 593] width 227 height 29
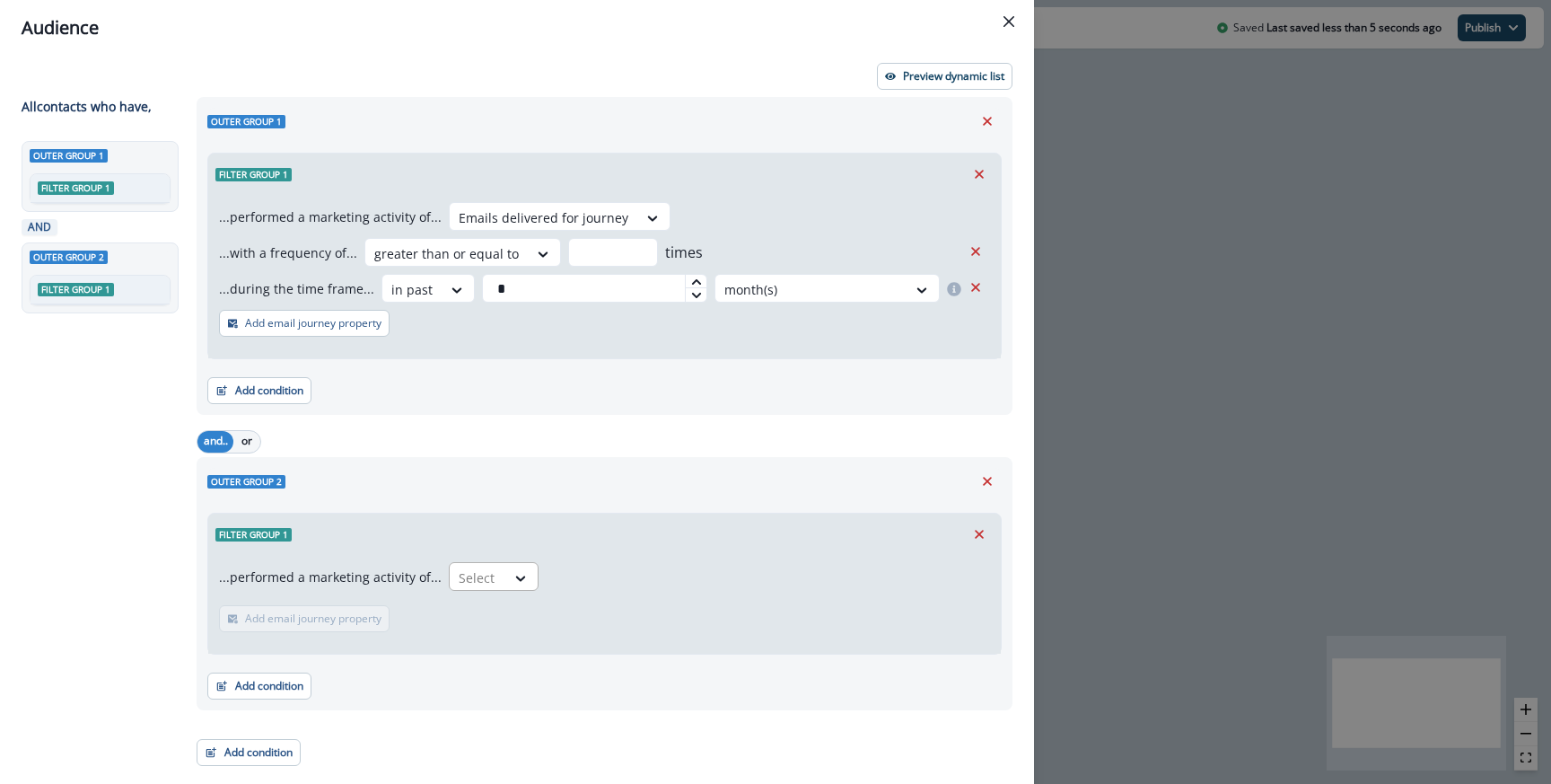
click at [474, 585] on div at bounding box center [478, 578] width 38 height 23
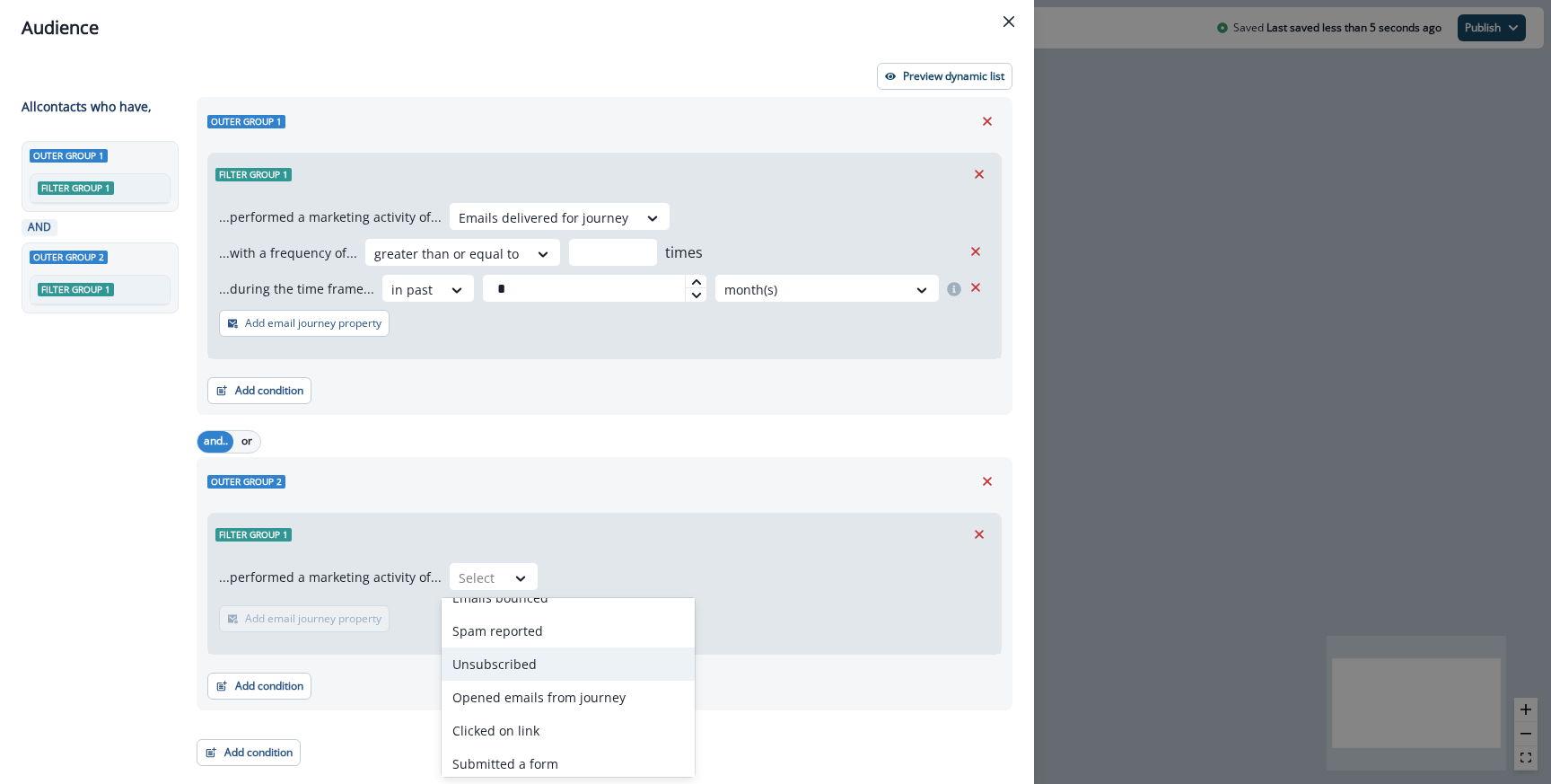
scroll to position [124, 0]
click at [548, 695] on div "Opened emails from journey" at bounding box center [568, 693] width 253 height 33
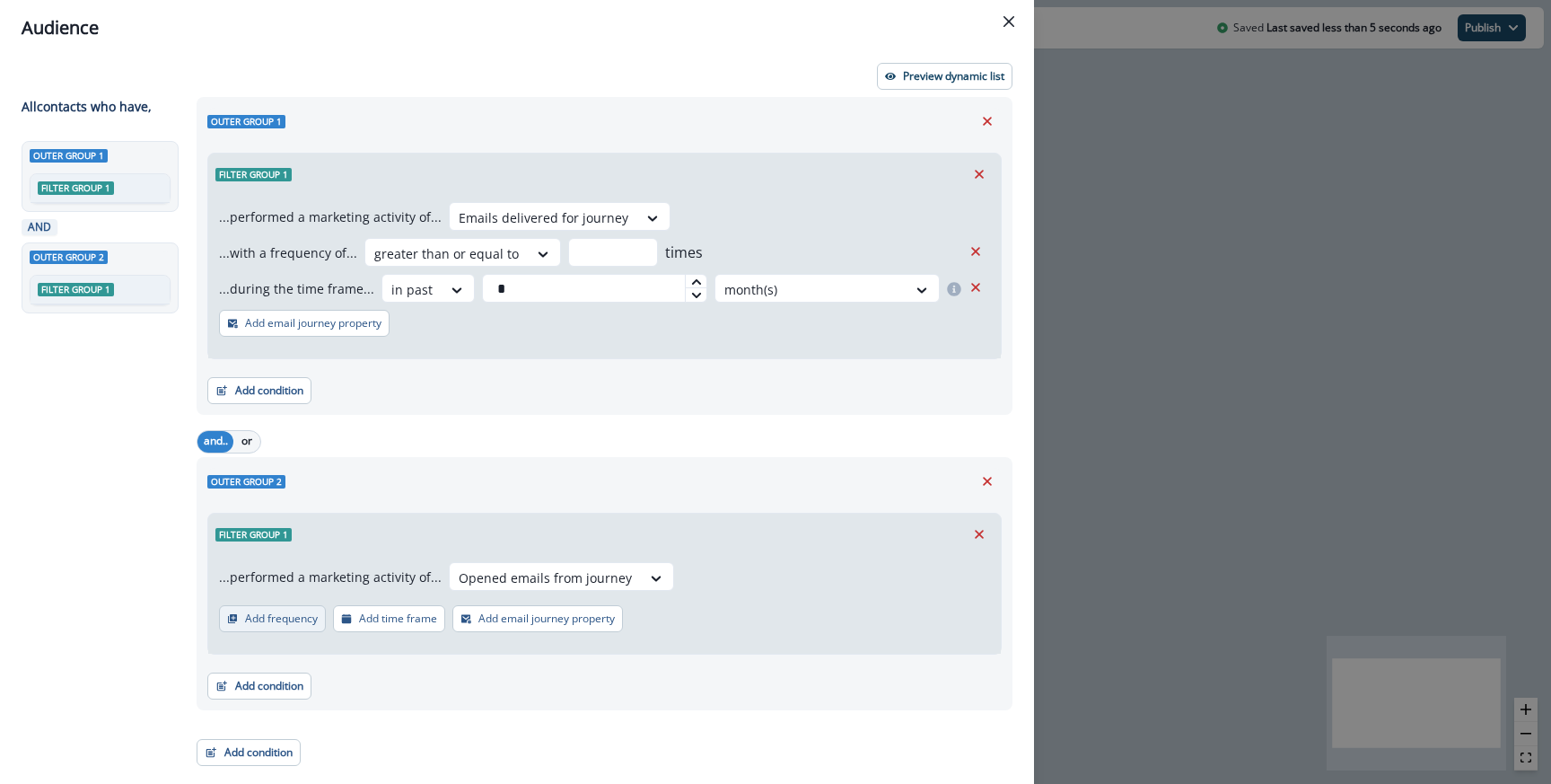
click at [306, 622] on p "Add frequency" at bounding box center [282, 618] width 72 height 12
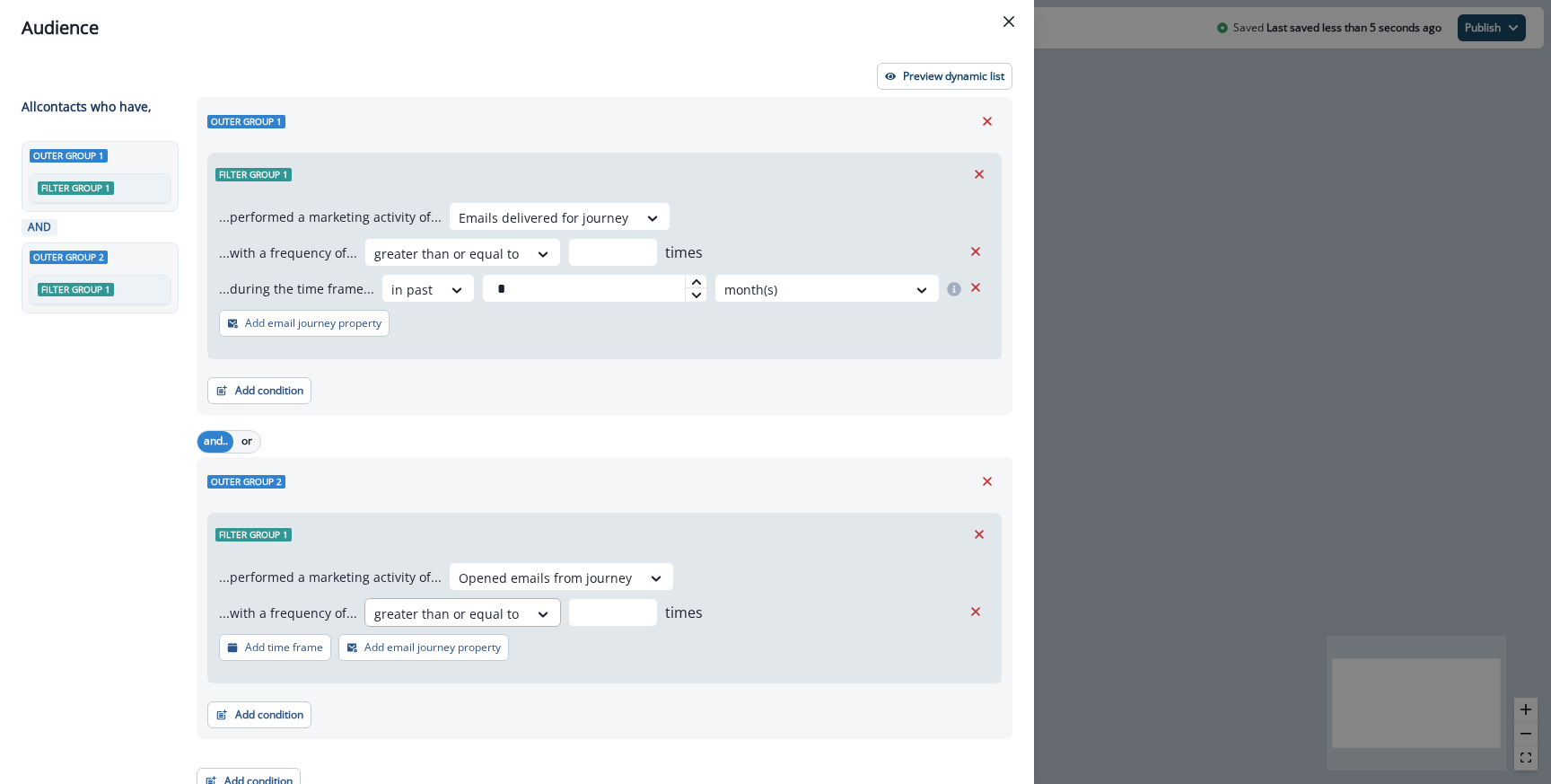
click at [408, 626] on div "greater than or equal to" at bounding box center [446, 613] width 163 height 29
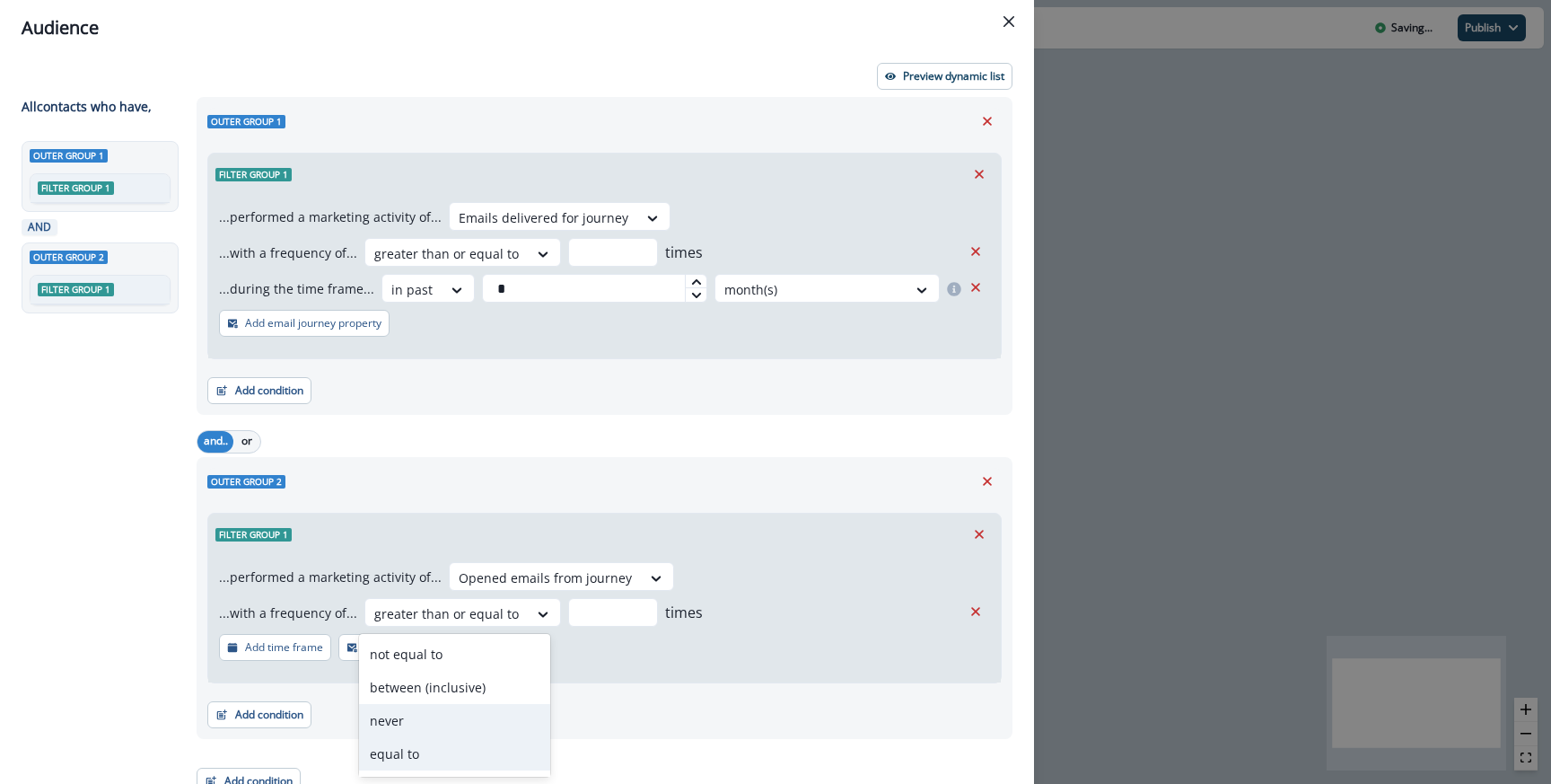
click at [415, 722] on div "never" at bounding box center [455, 720] width 192 height 33
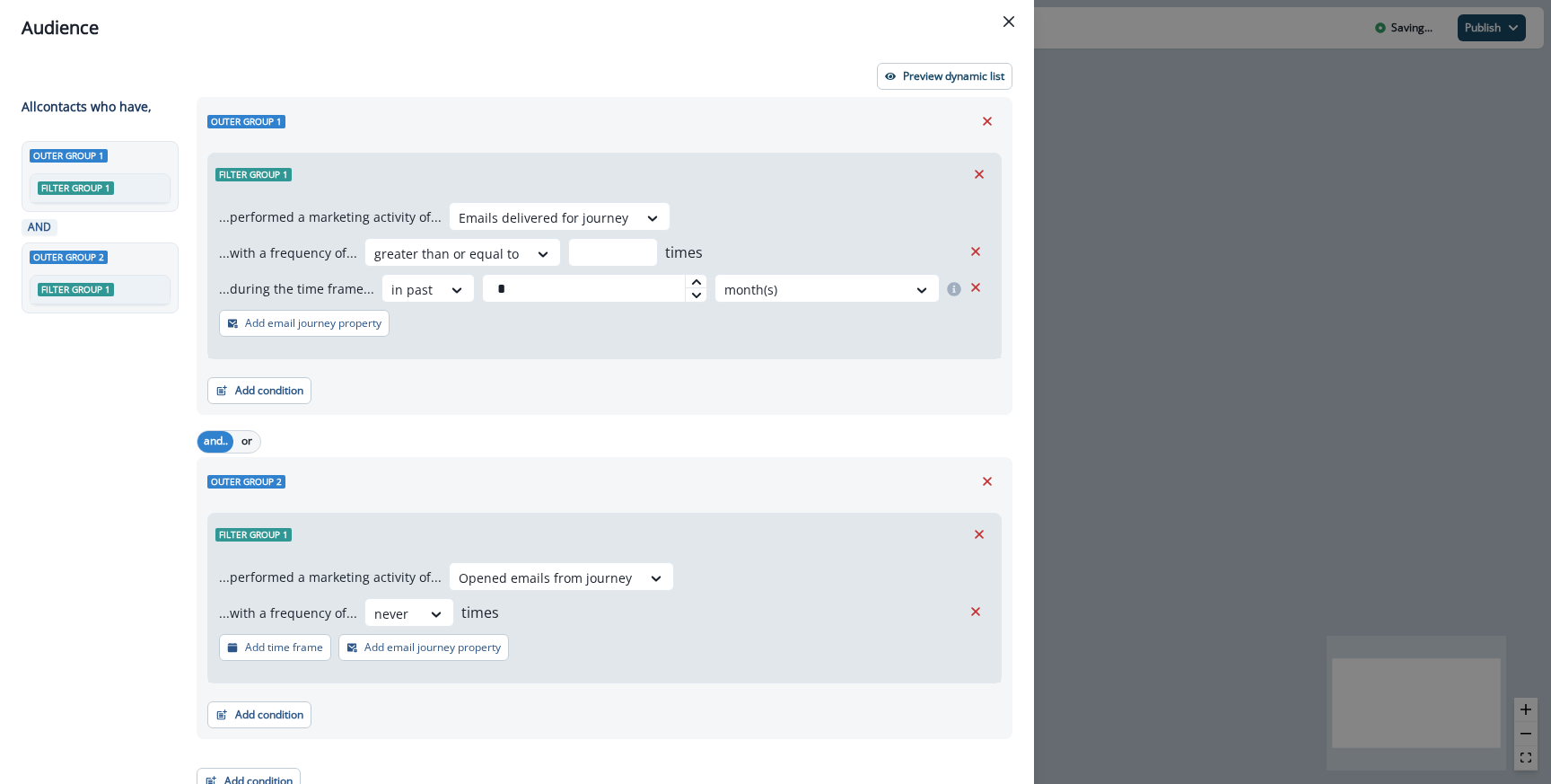
click at [566, 480] on div "Outer group 2" at bounding box center [604, 481] width 795 height 27
click at [916, 70] on p "Preview dynamic list" at bounding box center [953, 76] width 102 height 12
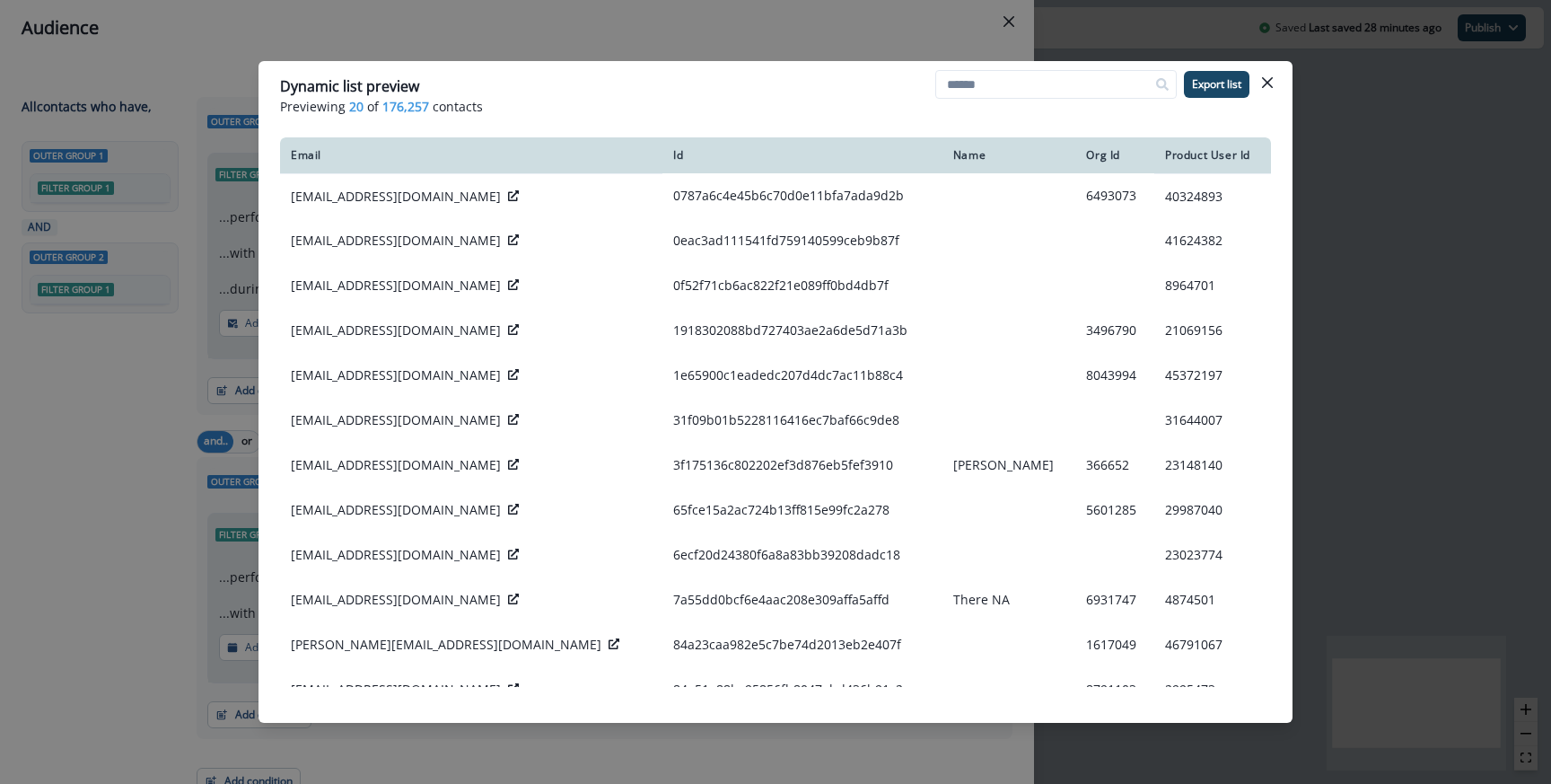
click at [636, 41] on div "Dynamic list preview Previewing 20 of 176,257 contacts Export list Email Id Nam…" at bounding box center [776, 392] width 1551 height 784
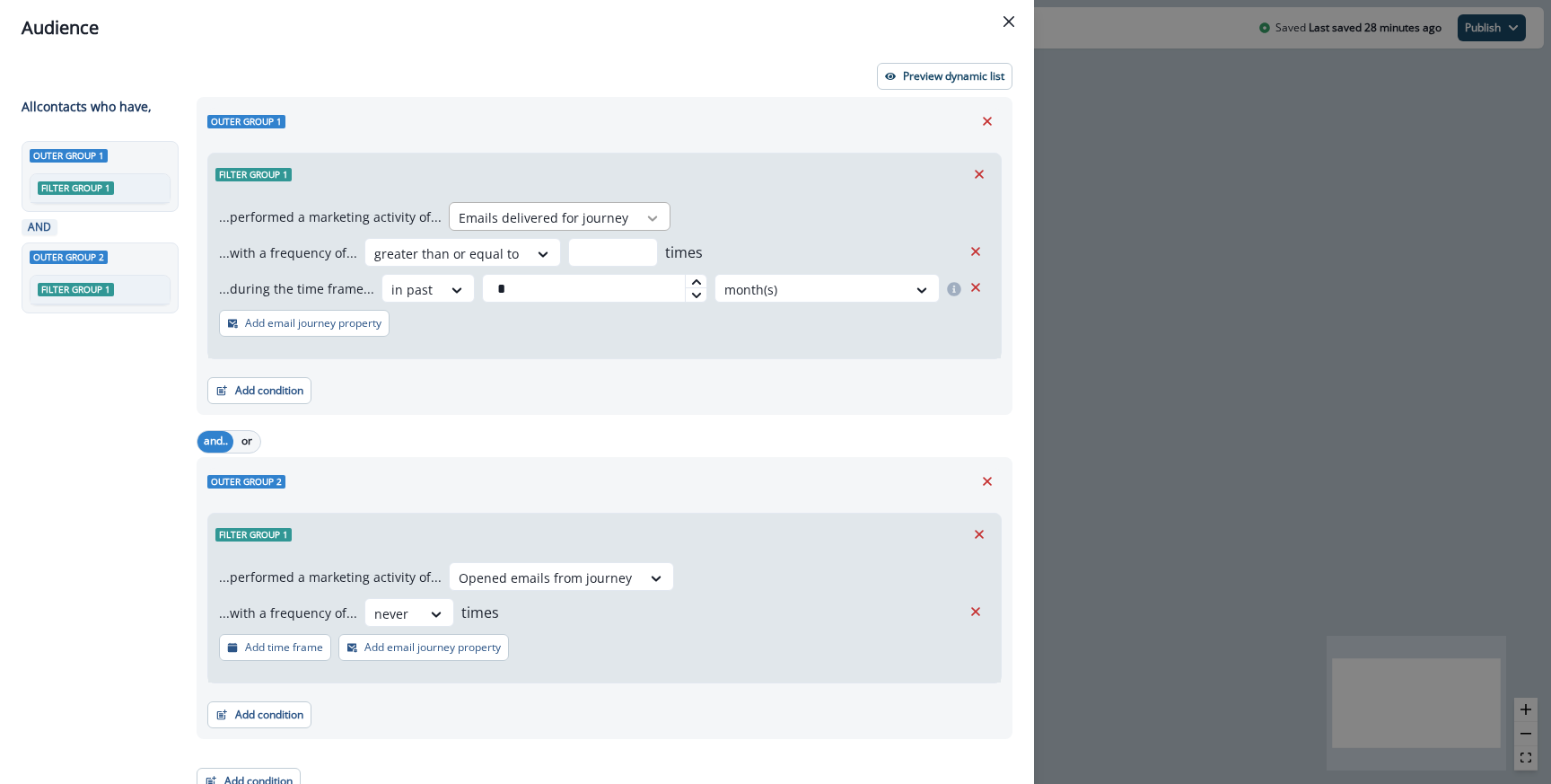
scroll to position [18, 0]
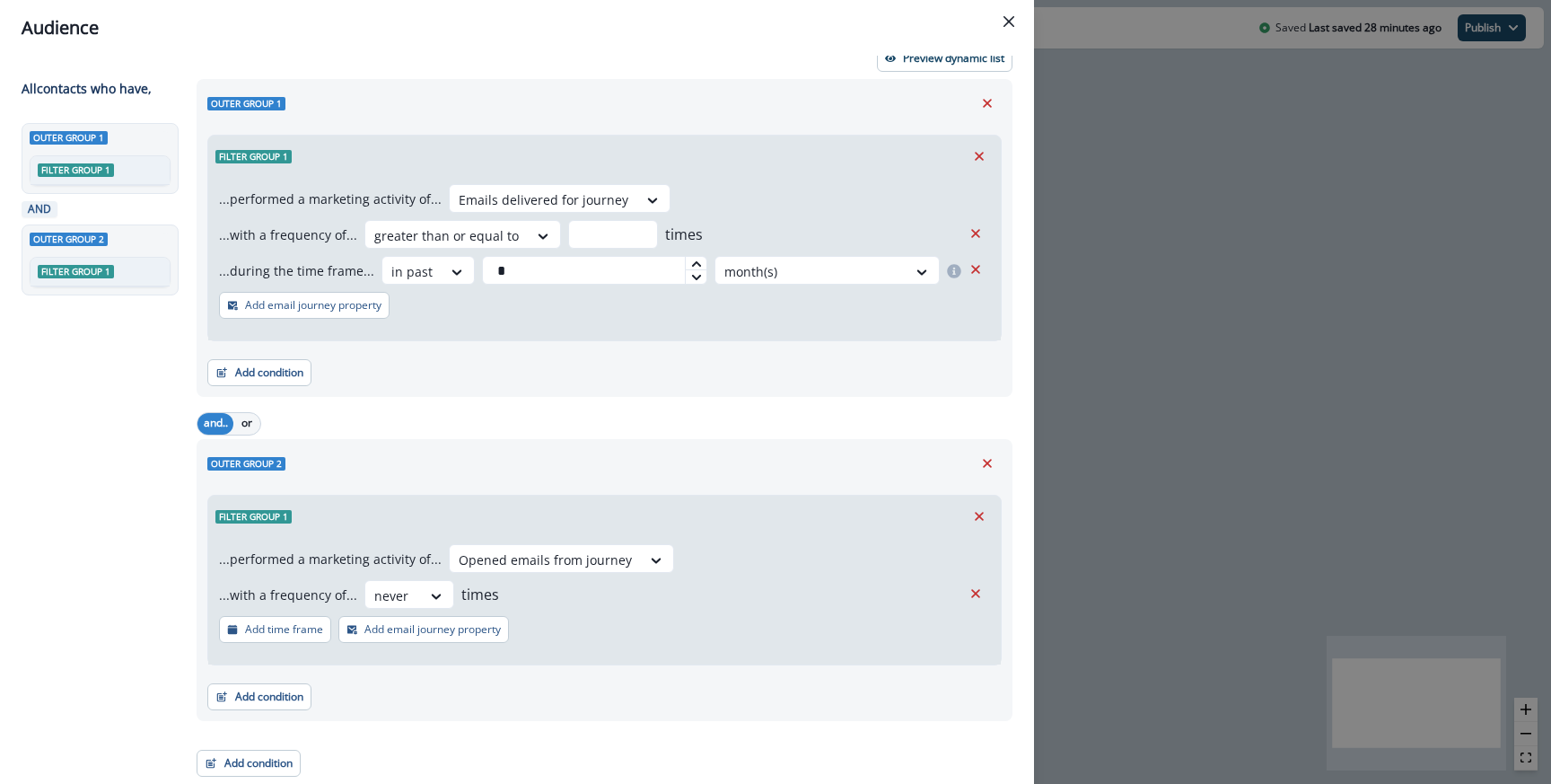
click at [1061, 159] on div "Audience Preview dynamic list All contact s who have, Outer group 1 Filter grou…" at bounding box center [776, 392] width 1551 height 784
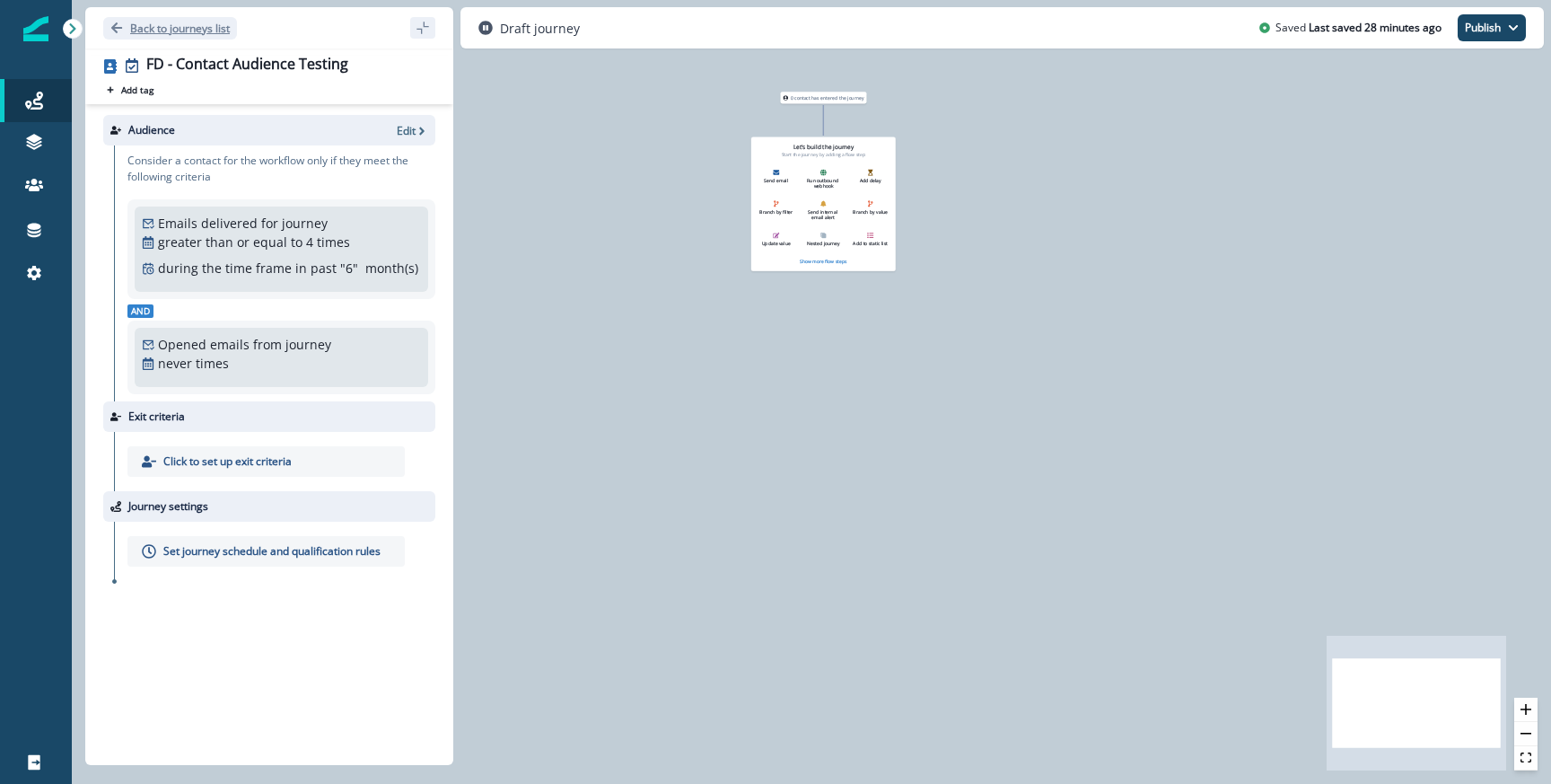
click at [131, 26] on p "Back to journeys list" at bounding box center [180, 29] width 100 height 15
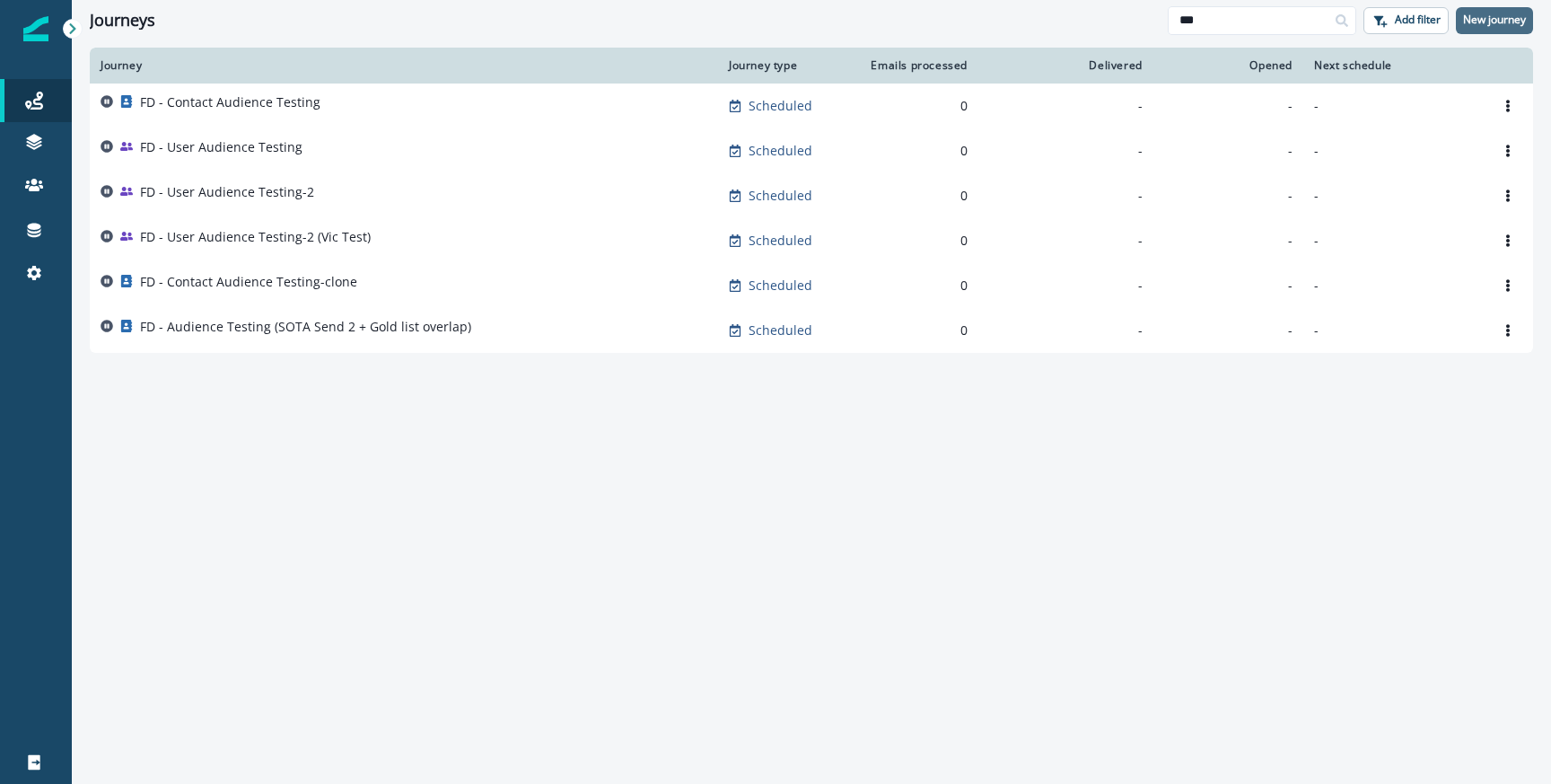
click at [1491, 22] on p "New journey" at bounding box center [1495, 19] width 63 height 12
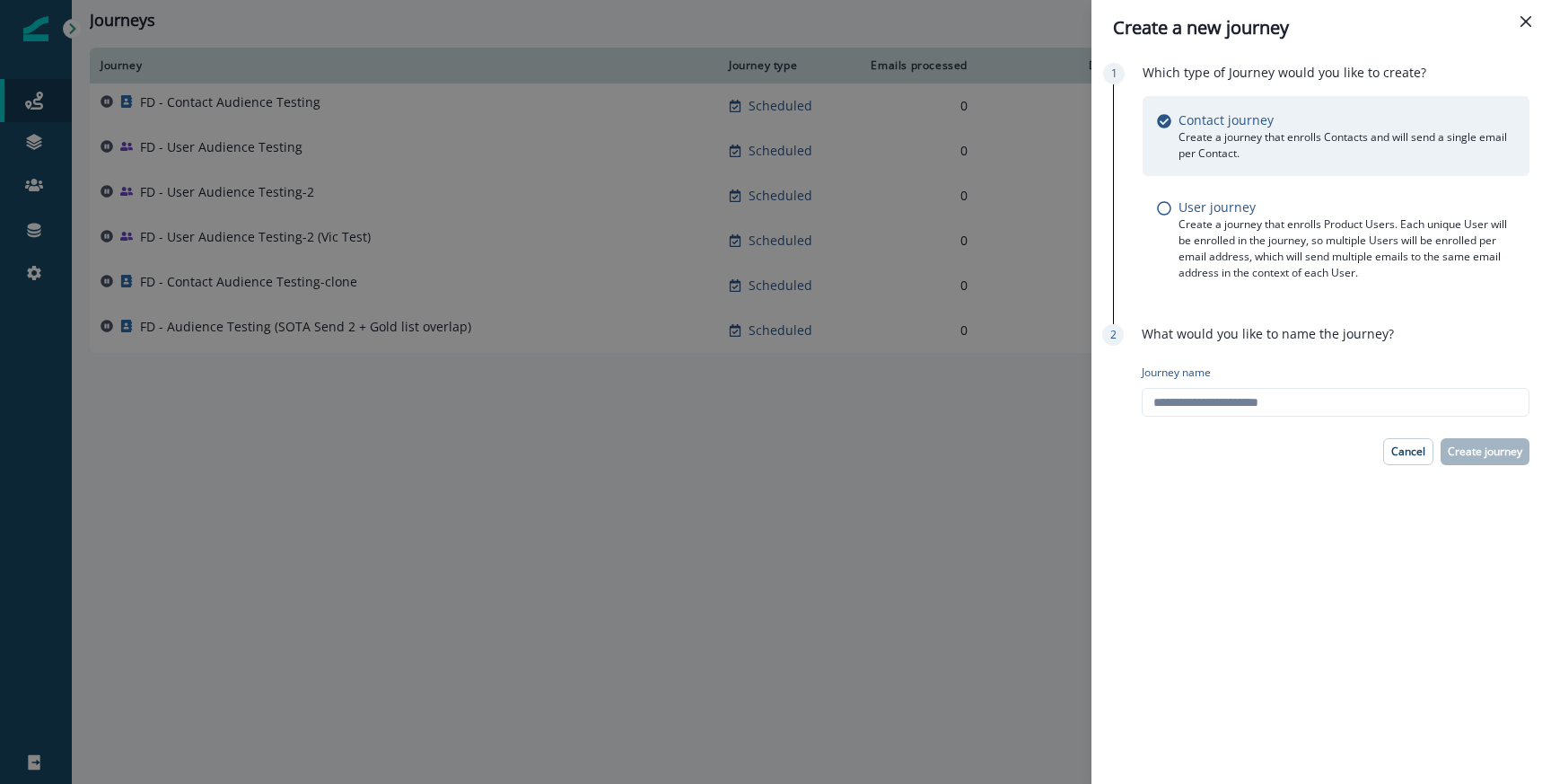
click at [1181, 418] on div "Journey name" at bounding box center [1336, 391] width 388 height 67
click at [1181, 408] on input "Journey name" at bounding box center [1336, 402] width 388 height 29
type input "***"
